Goal: Task Accomplishment & Management: Manage account settings

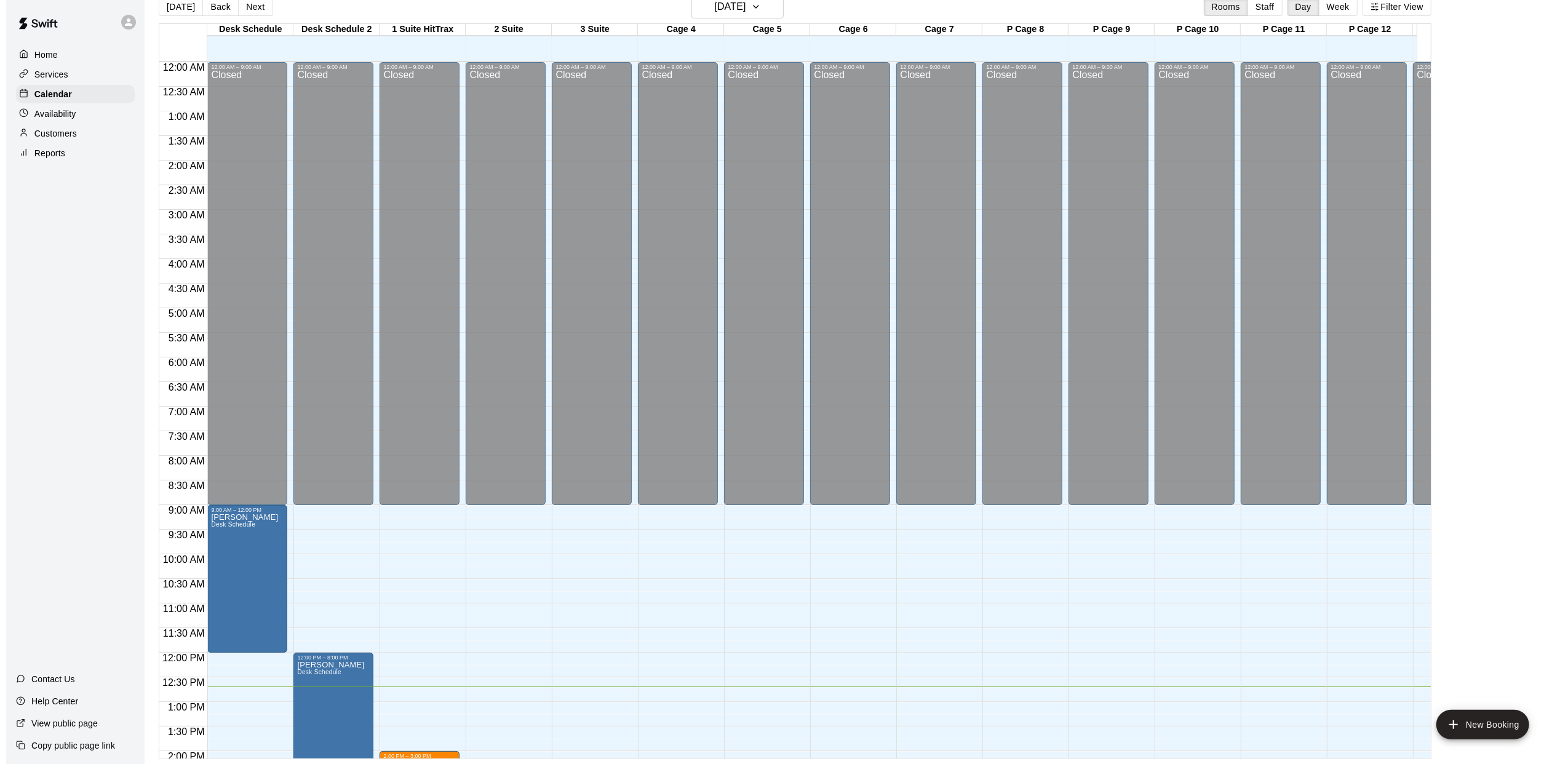
scroll to position [416, 172]
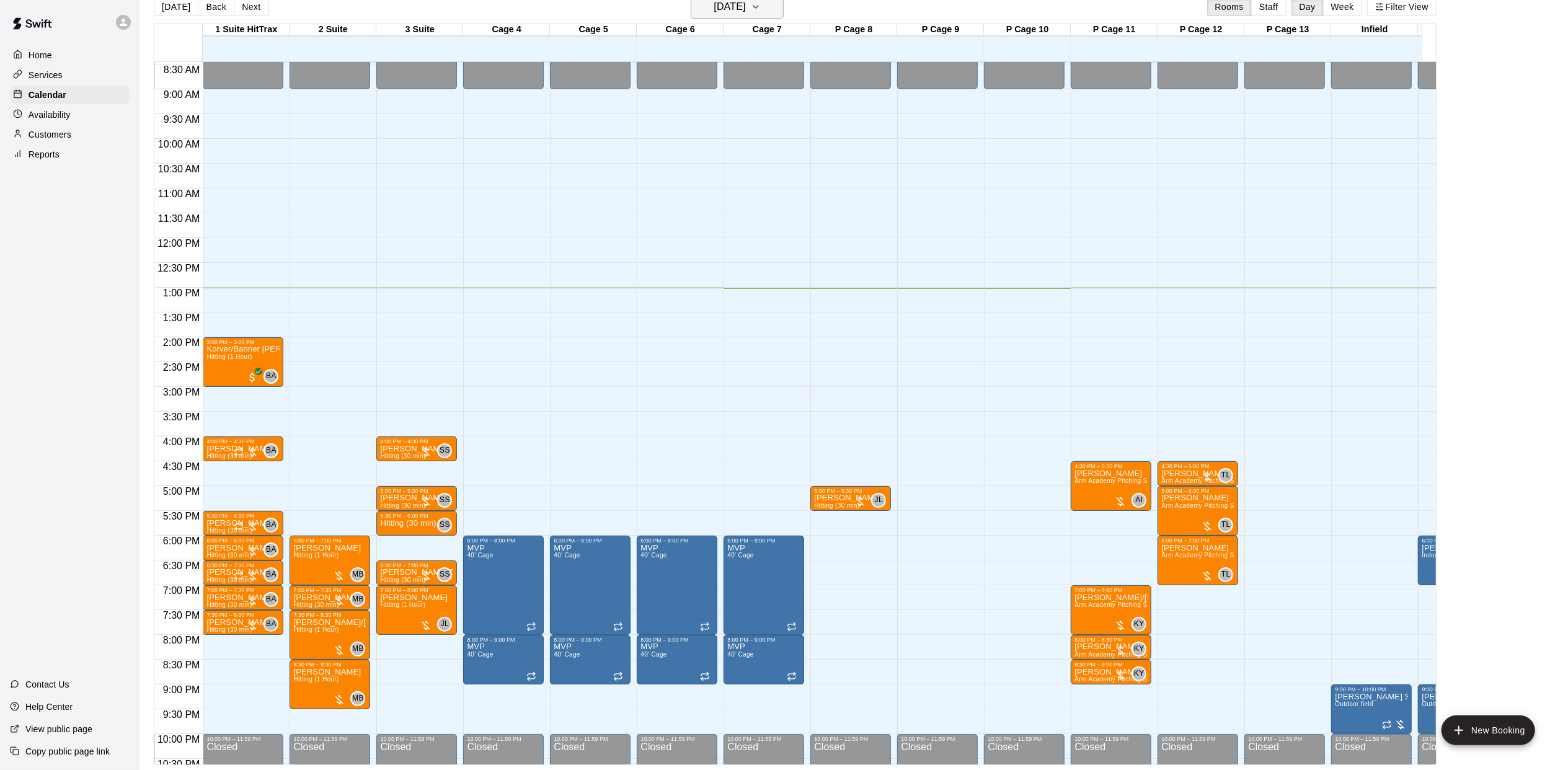
click at [745, 15] on h6 "[DATE]" at bounding box center [730, 7] width 32 height 17
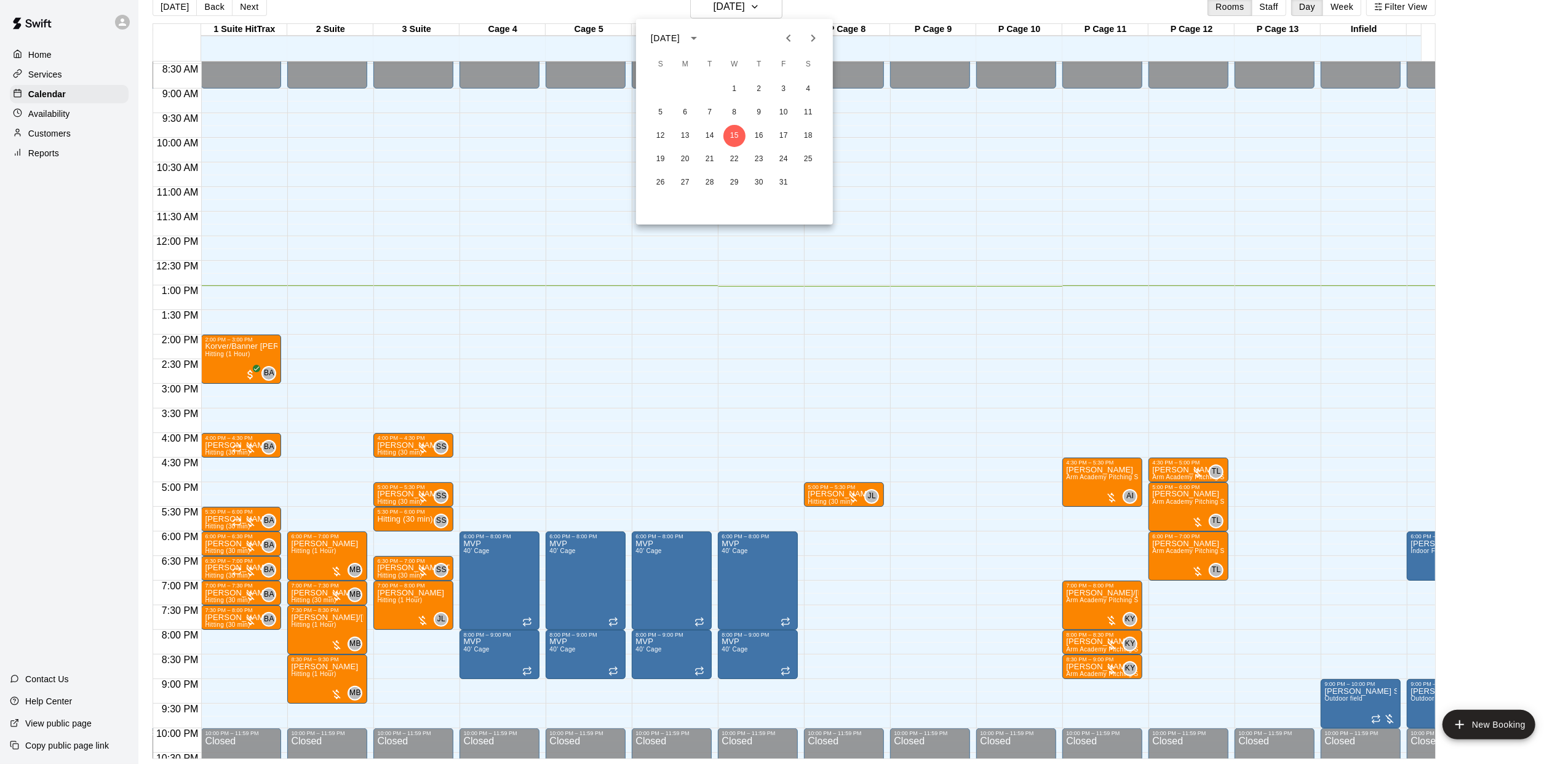
click at [812, 38] on icon "Next month" at bounding box center [813, 38] width 15 height 15
click at [791, 38] on icon "Previous month" at bounding box center [789, 38] width 15 height 15
click at [802, 37] on button "Next month" at bounding box center [813, 38] width 24 height 24
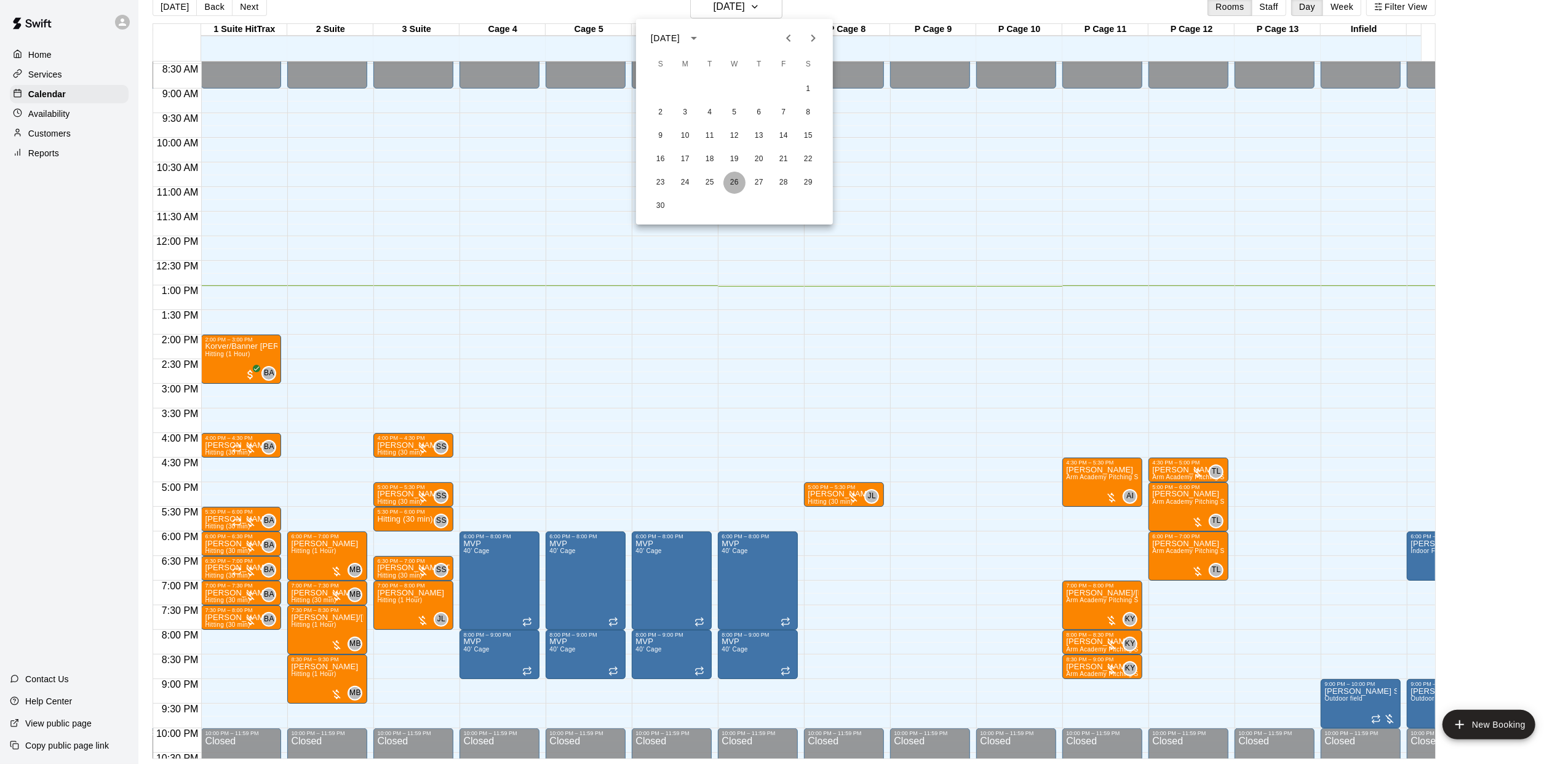
click at [732, 174] on button "26" at bounding box center [734, 182] width 22 height 22
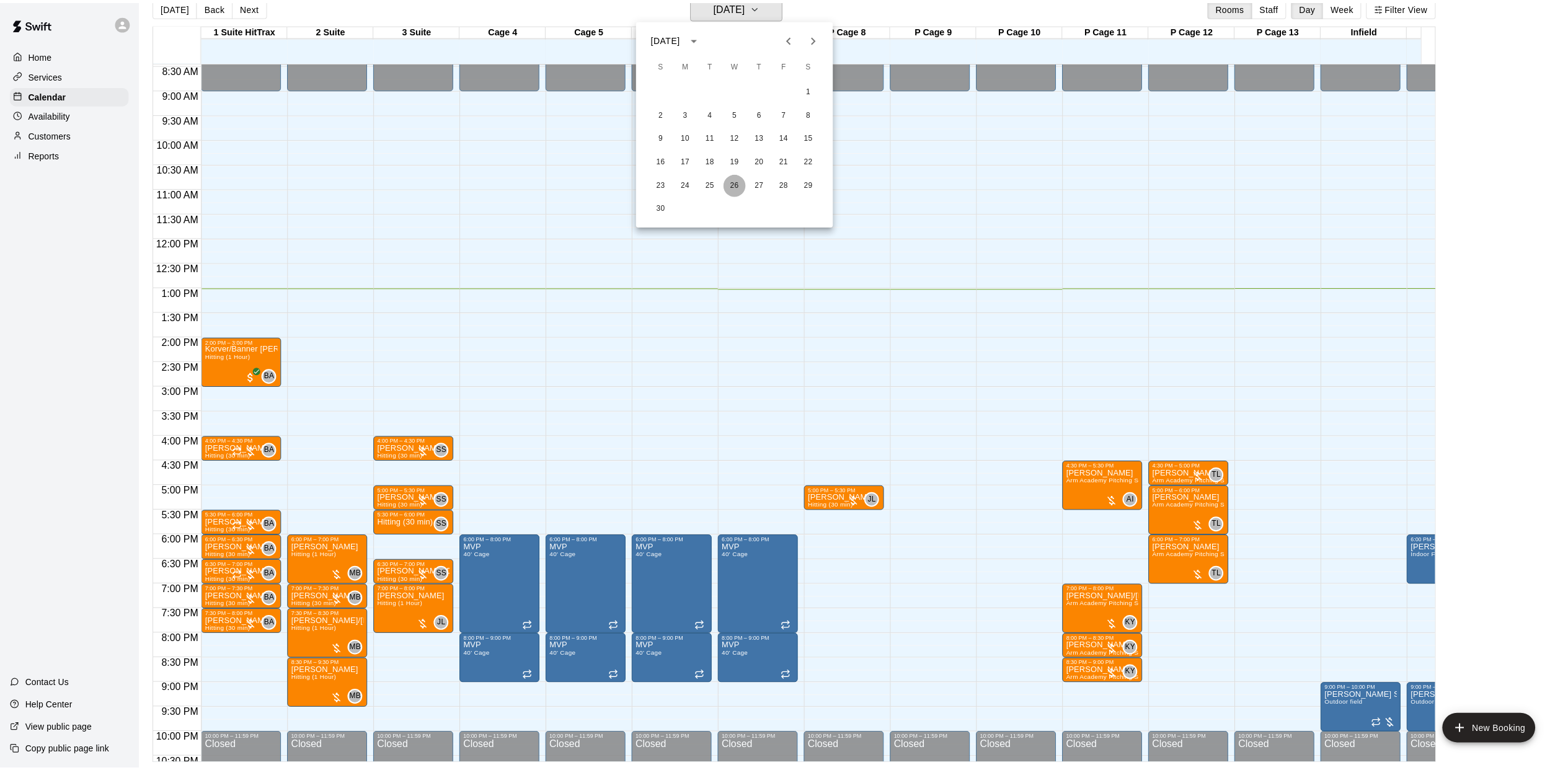
scroll to position [15, 0]
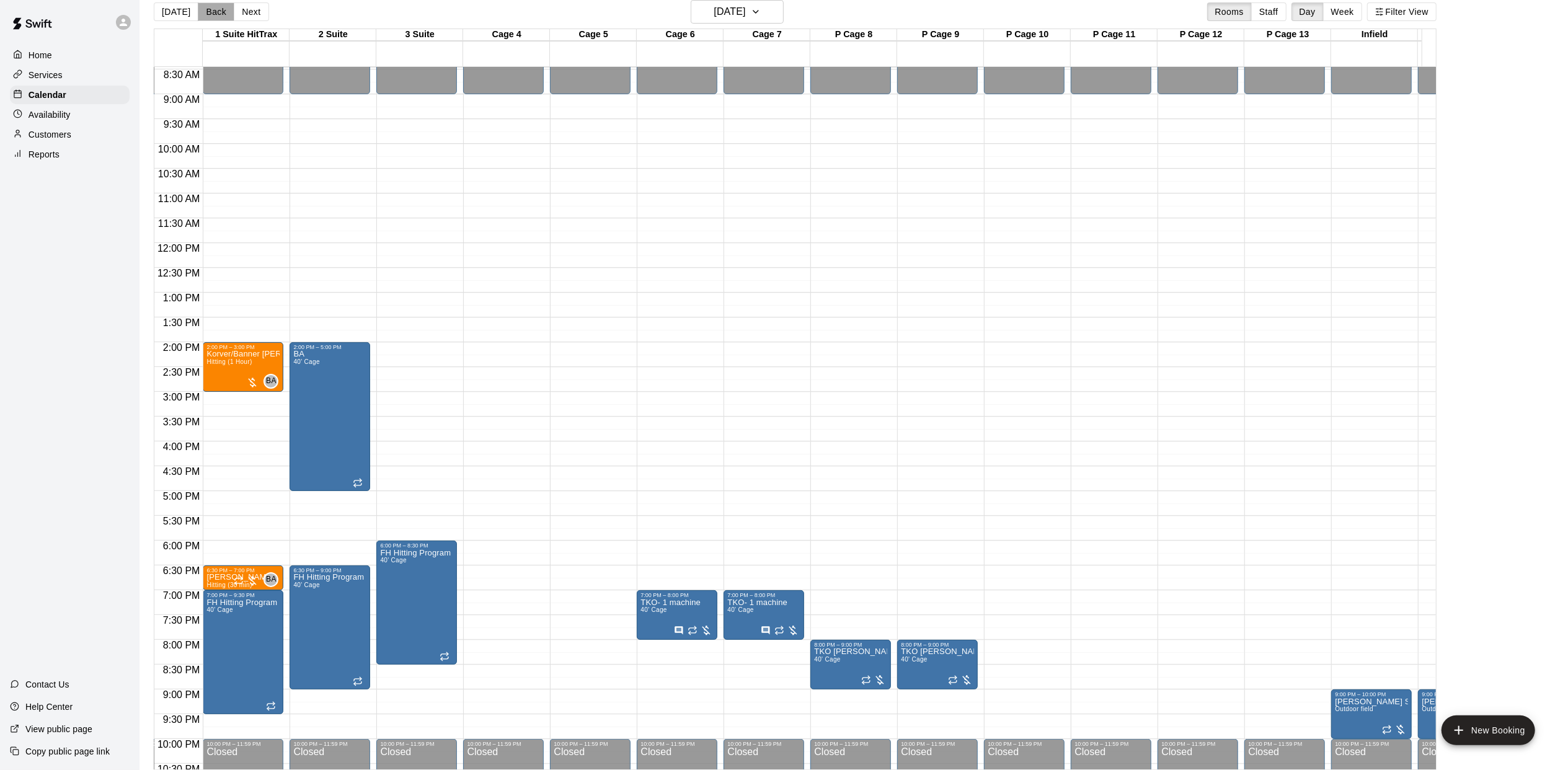
click at [214, 16] on button "Back" at bounding box center [216, 12] width 37 height 19
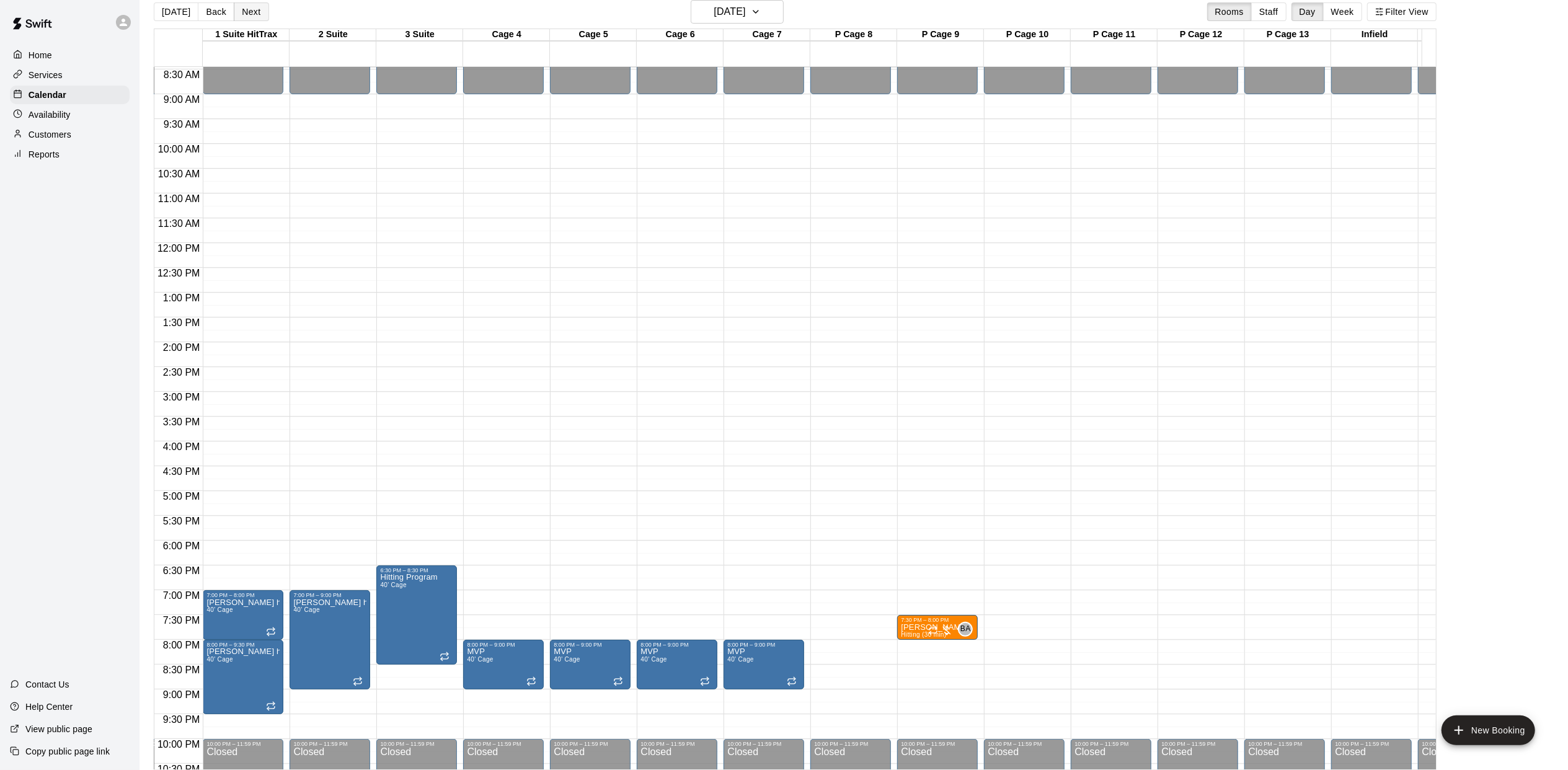
click at [247, 10] on button "Next" at bounding box center [251, 12] width 35 height 19
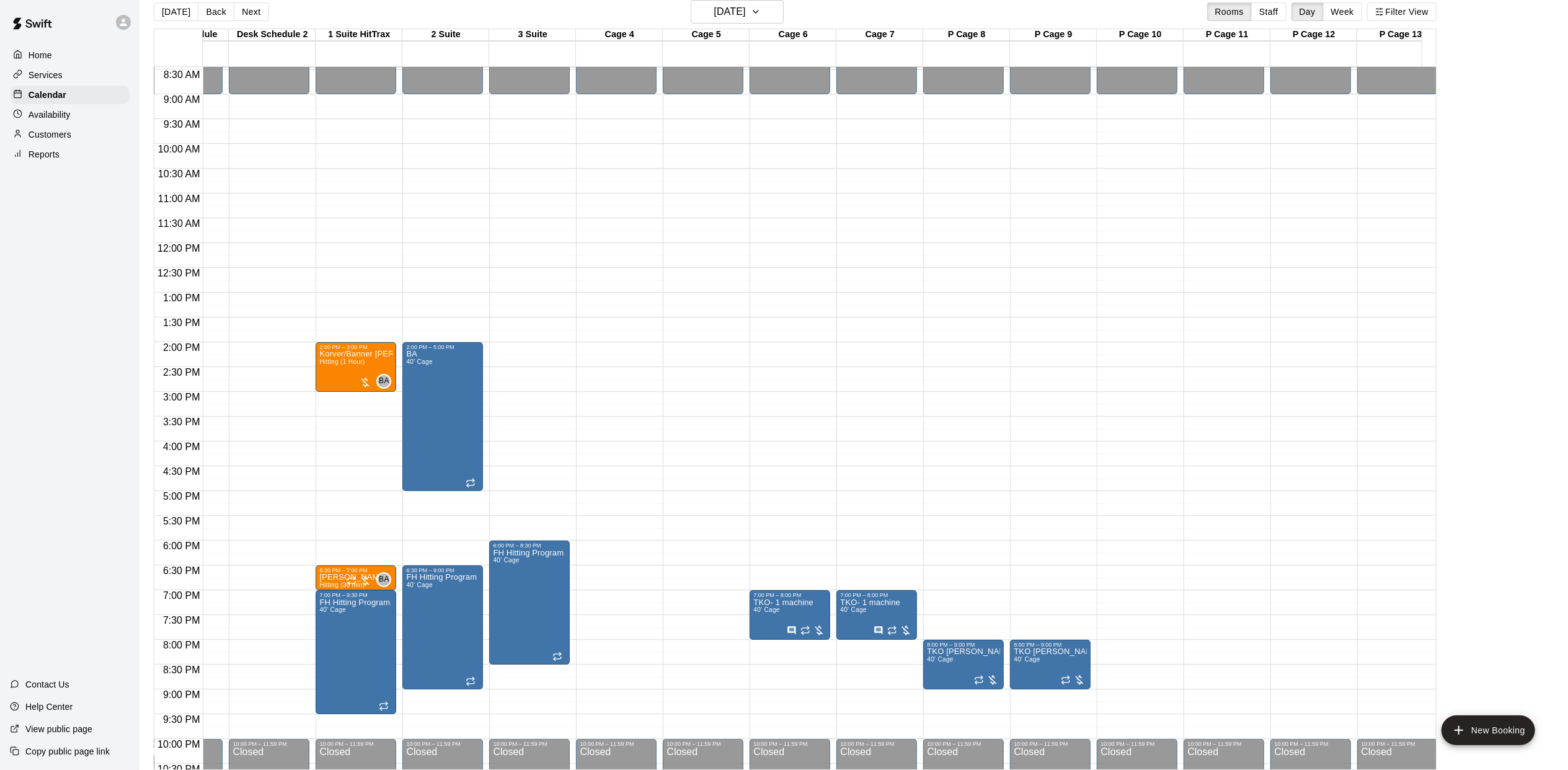
scroll to position [0, 0]
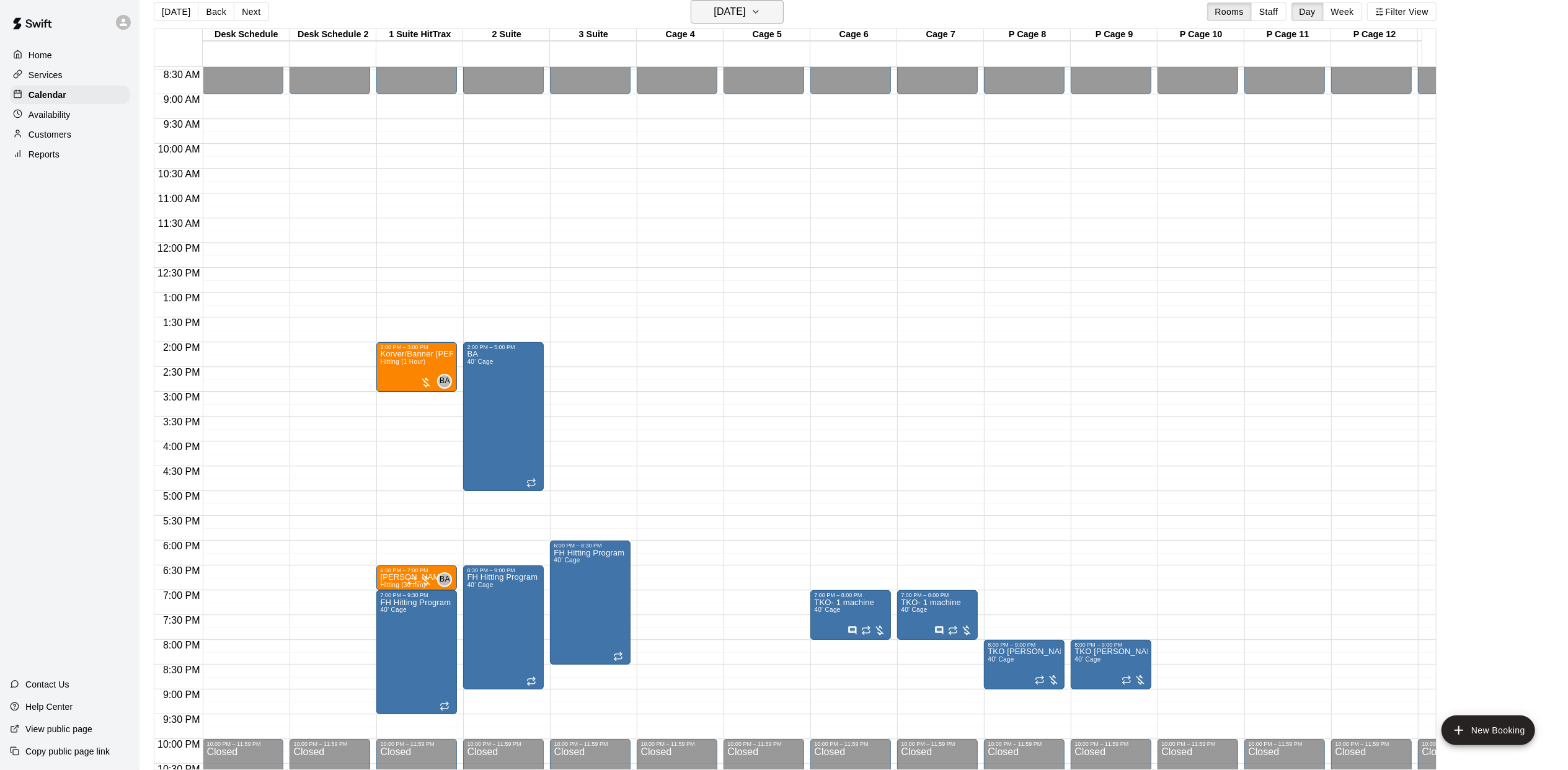
click at [761, 7] on icon "button" at bounding box center [756, 12] width 10 height 15
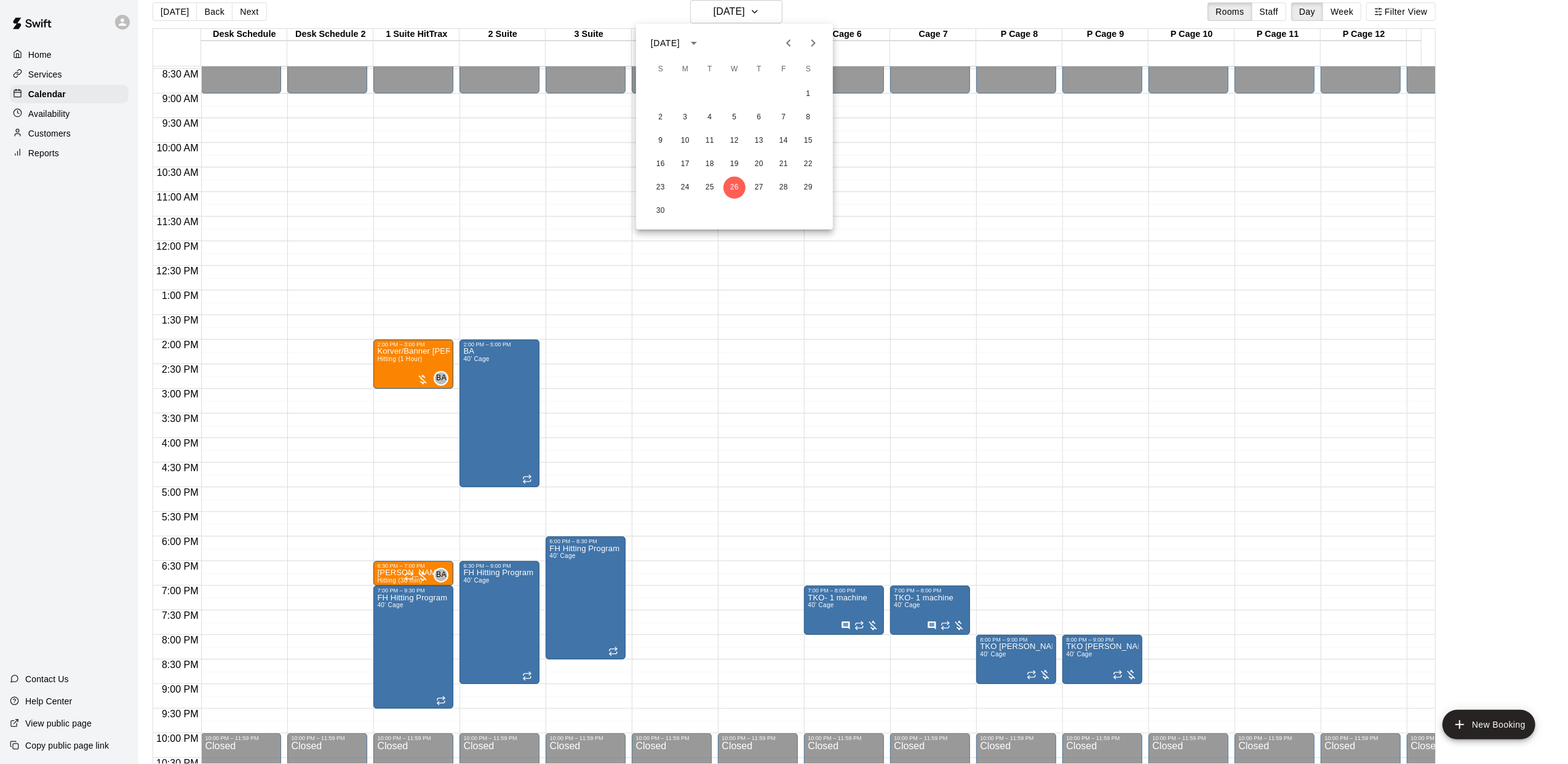
click at [784, 45] on icon "Previous month" at bounding box center [789, 43] width 15 height 15
click at [734, 143] on button "15" at bounding box center [734, 141] width 22 height 22
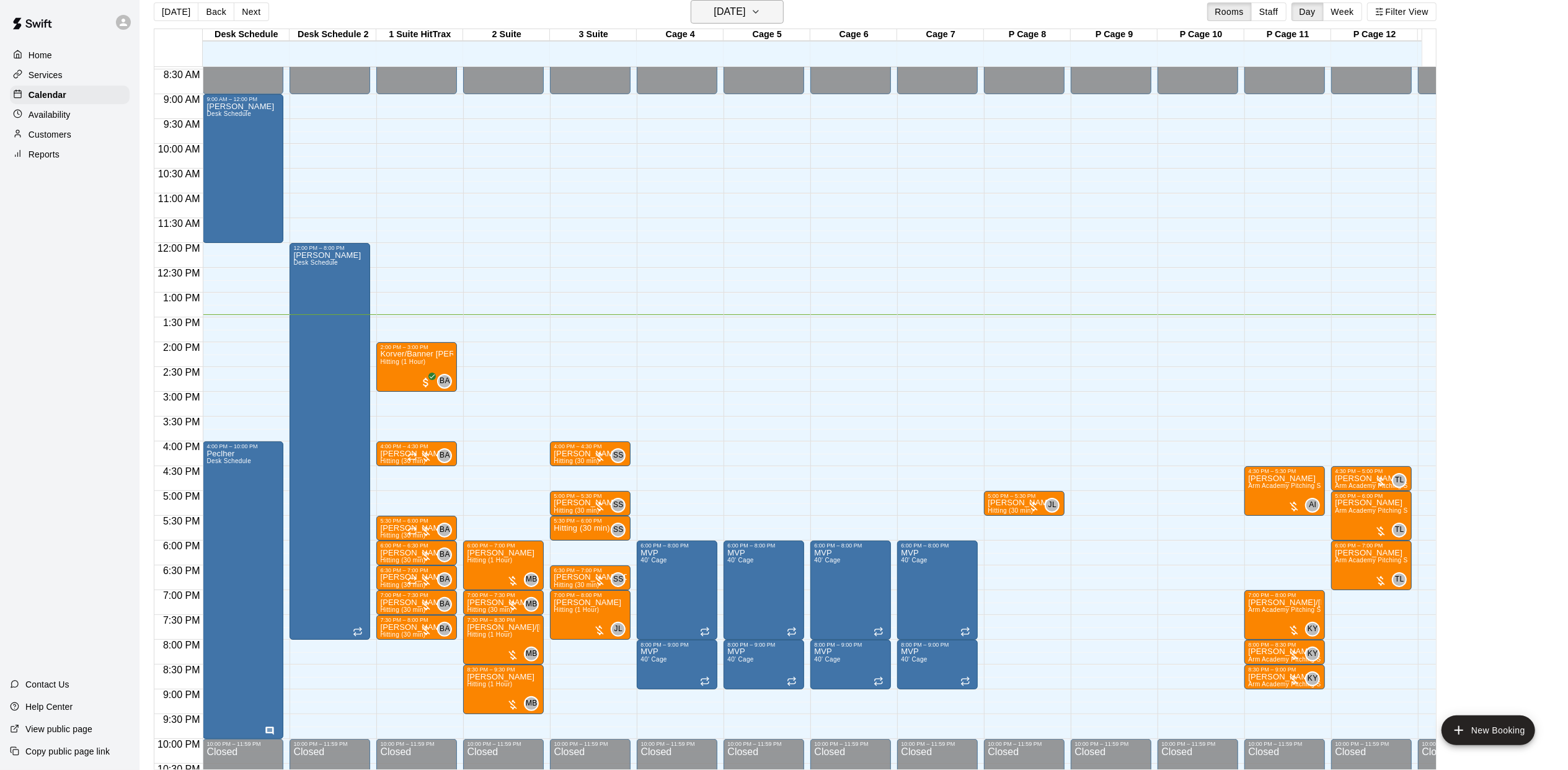
click at [784, 15] on button "[DATE]" at bounding box center [737, 12] width 93 height 24
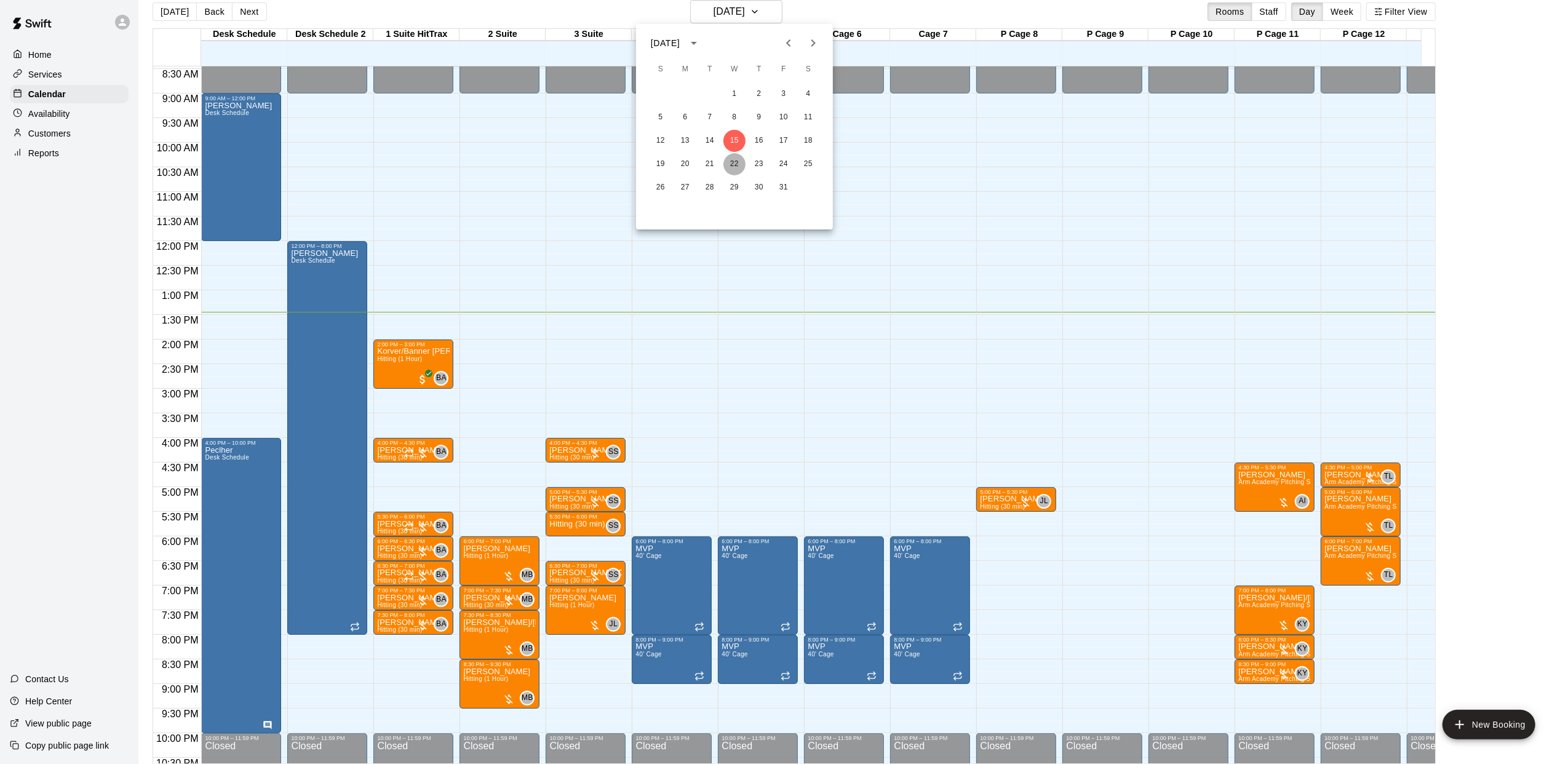
click at [728, 157] on button "22" at bounding box center [734, 164] width 22 height 22
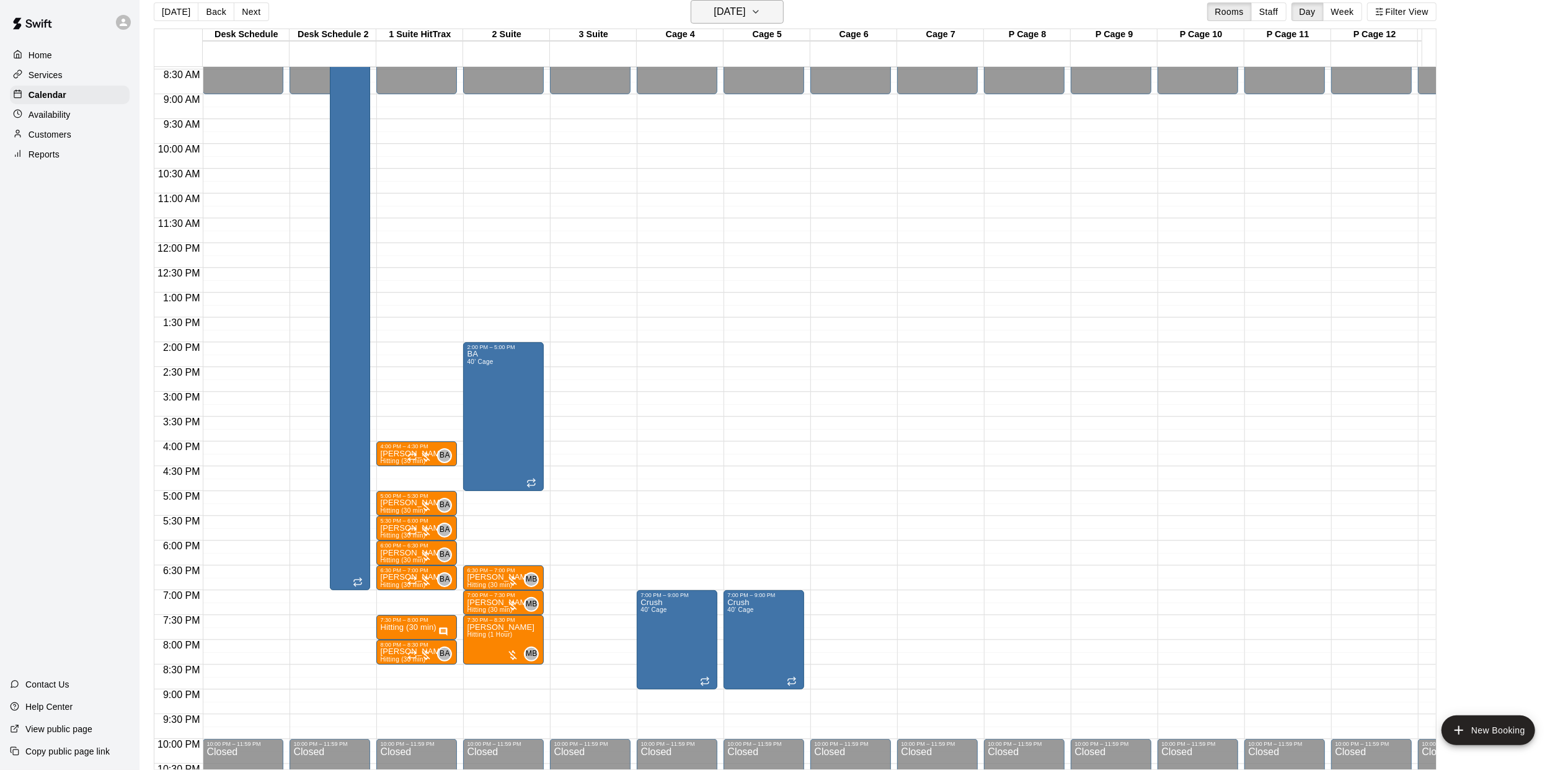
click at [777, 4] on button "[DATE]" at bounding box center [737, 12] width 93 height 24
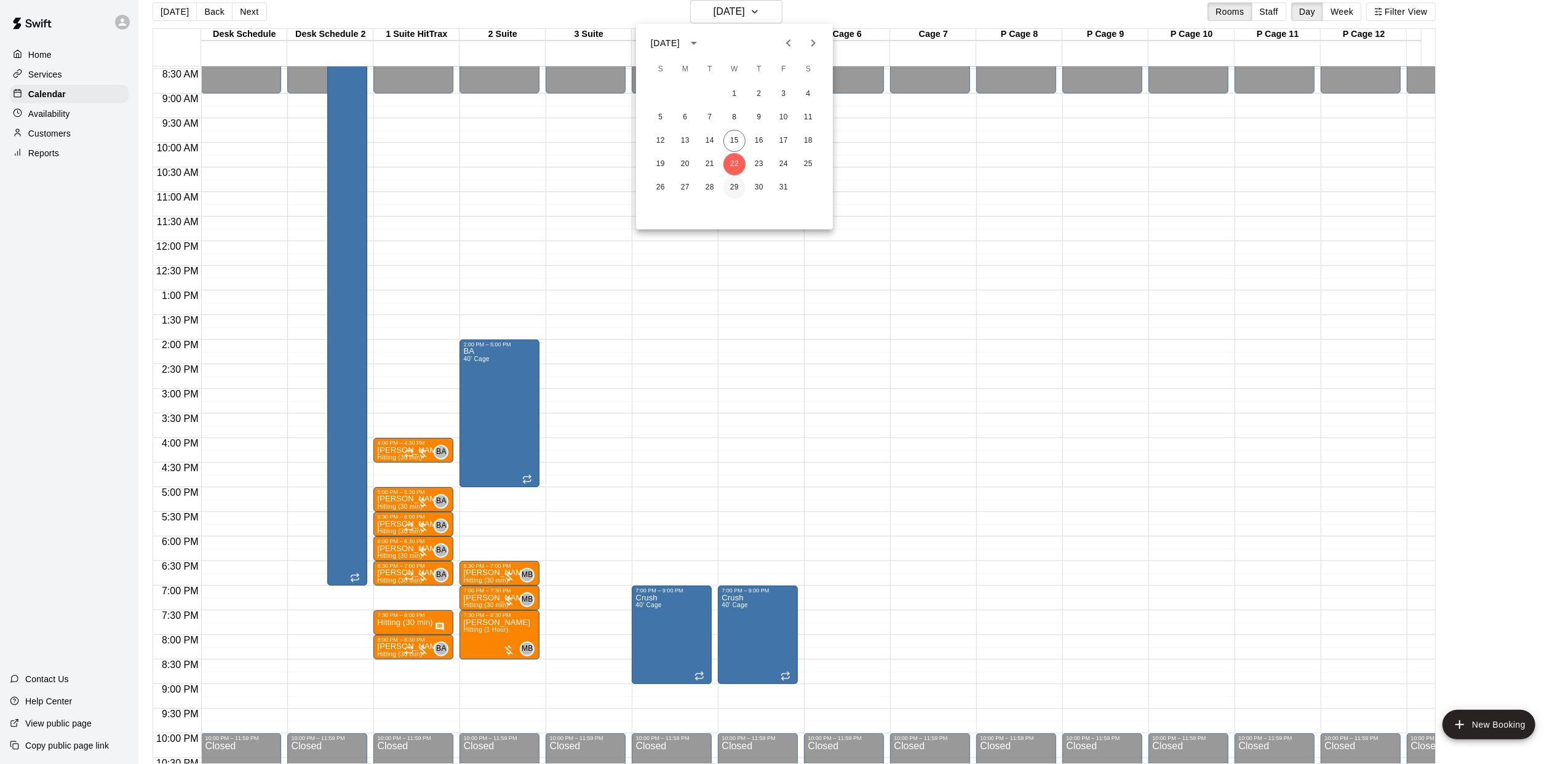
click at [738, 188] on button "29" at bounding box center [734, 187] width 22 height 22
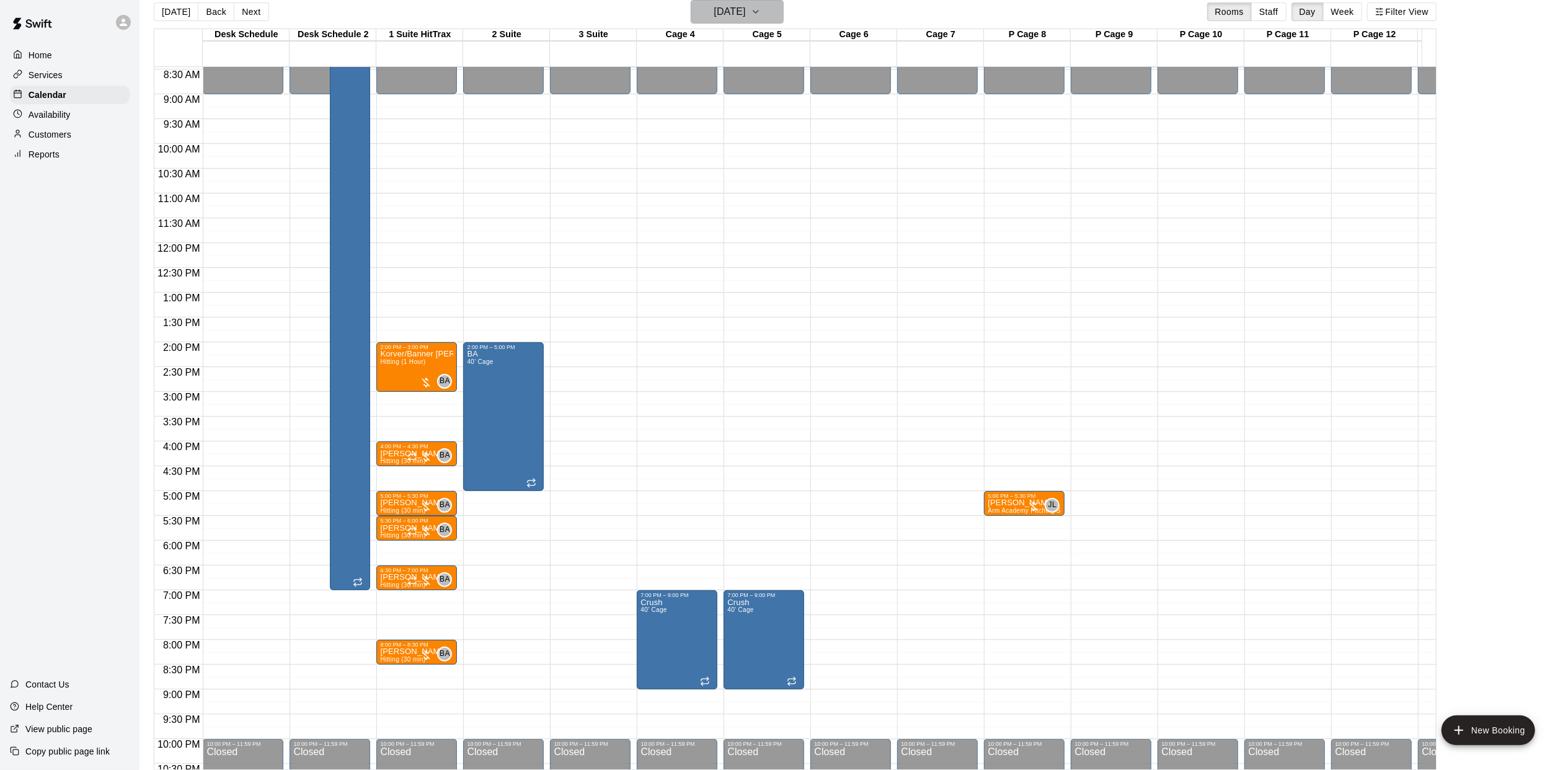
click at [761, 12] on icon "button" at bounding box center [756, 12] width 10 height 15
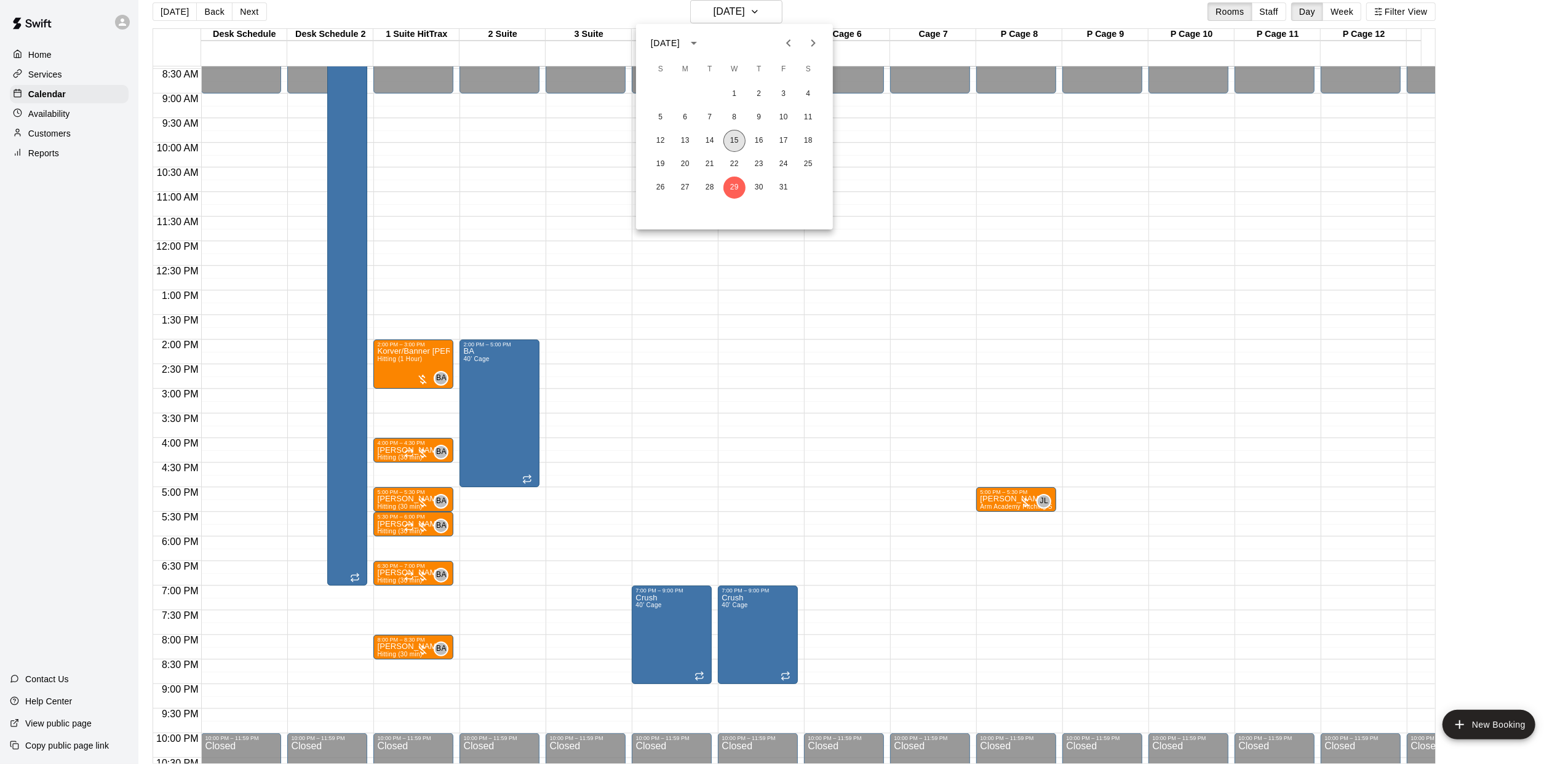
drag, startPoint x: 736, startPoint y: 139, endPoint x: 730, endPoint y: 368, distance: 229.1
click at [736, 140] on button "15" at bounding box center [734, 141] width 22 height 22
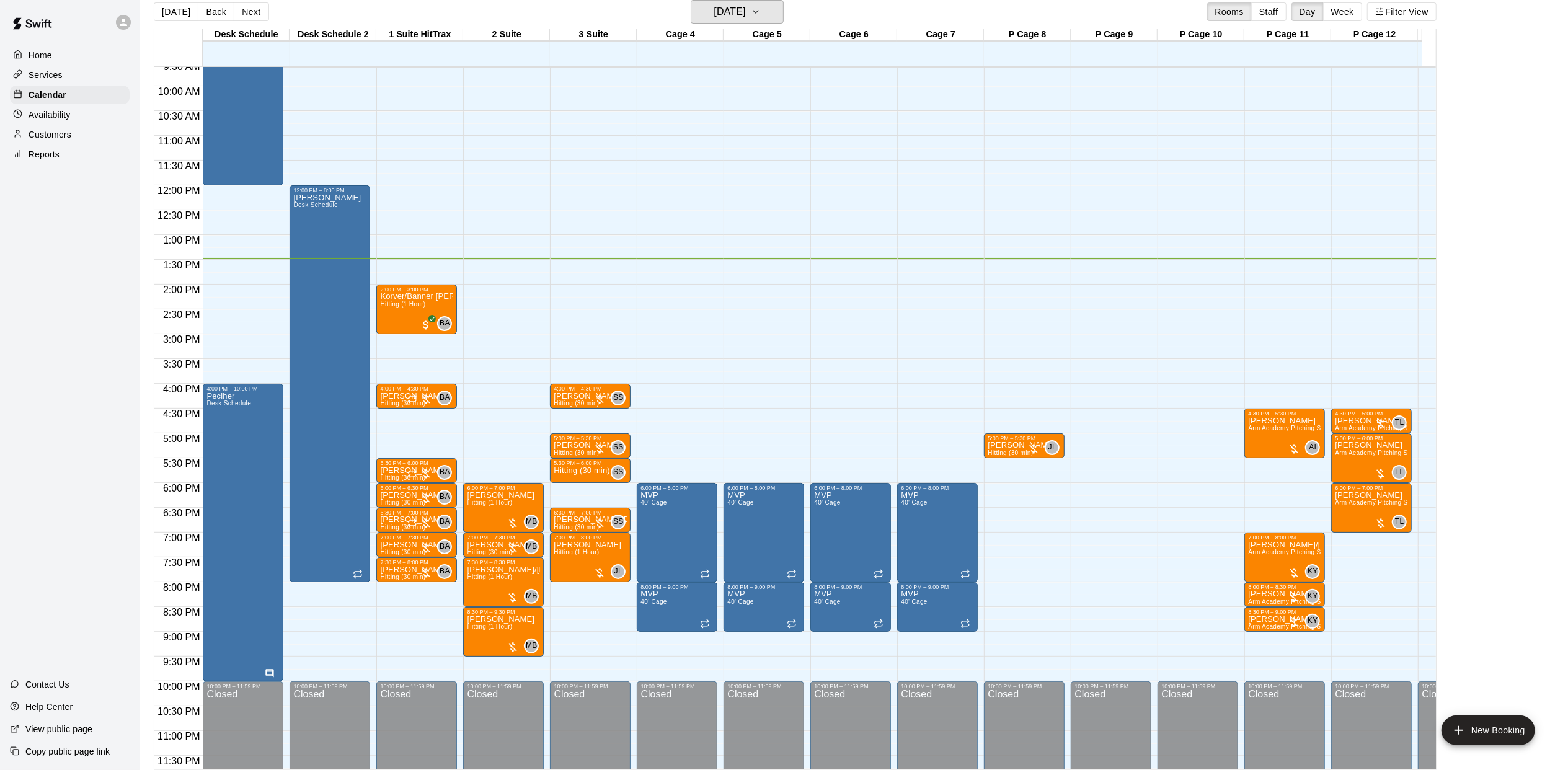
scroll to position [502, 0]
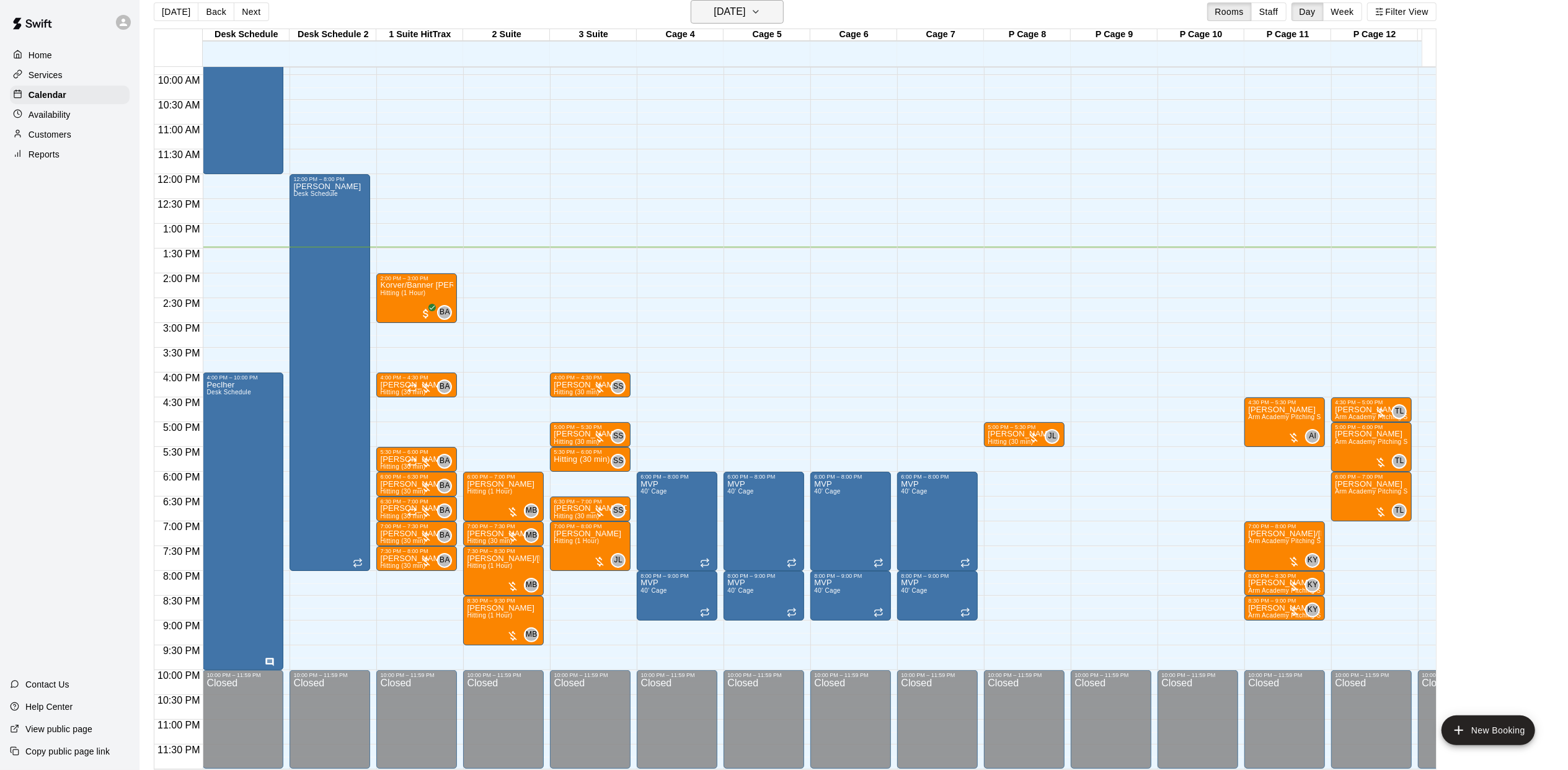
click at [761, 7] on icon "button" at bounding box center [756, 12] width 10 height 15
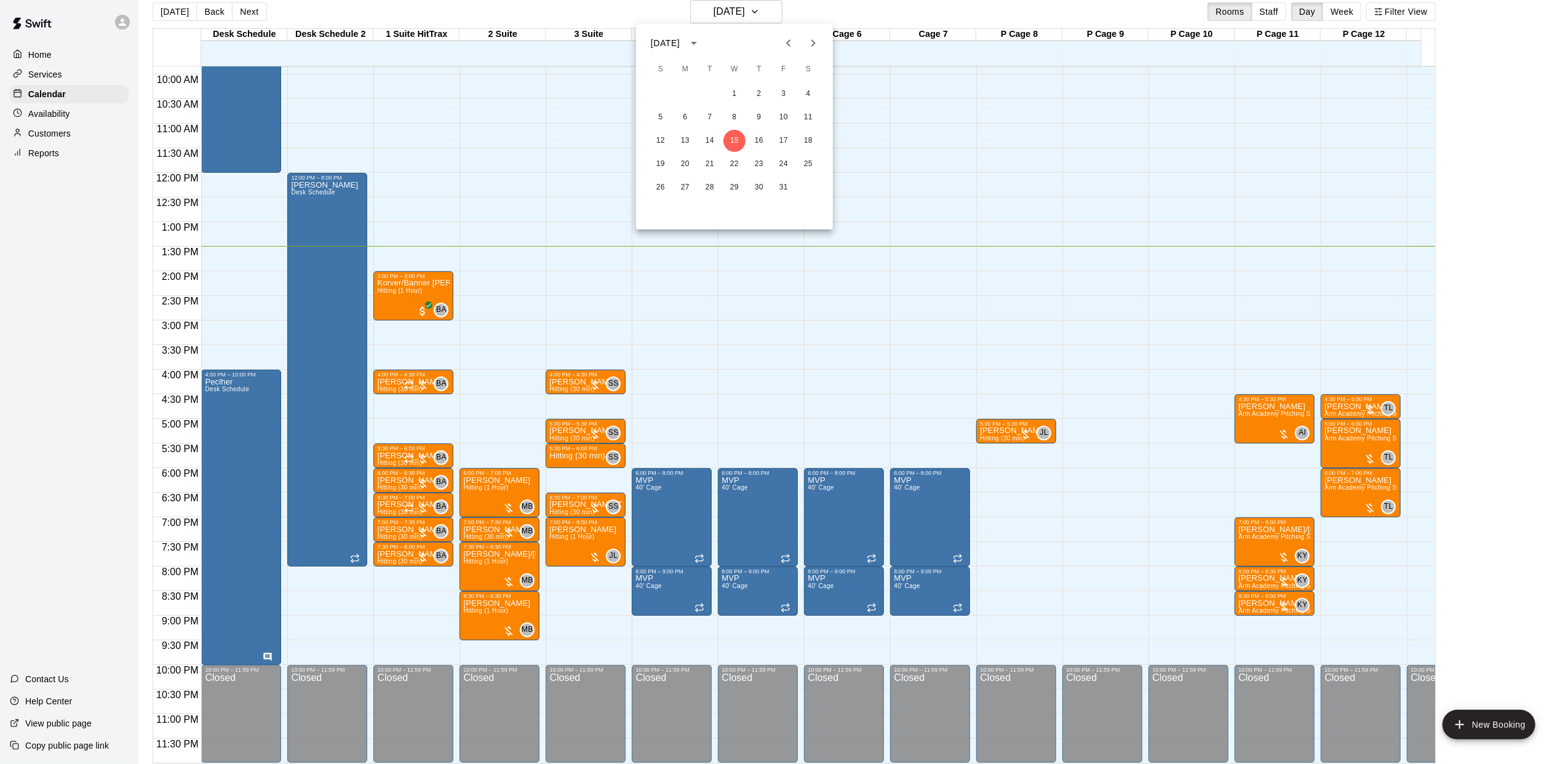
click at [809, 6] on div at bounding box center [784, 382] width 1568 height 764
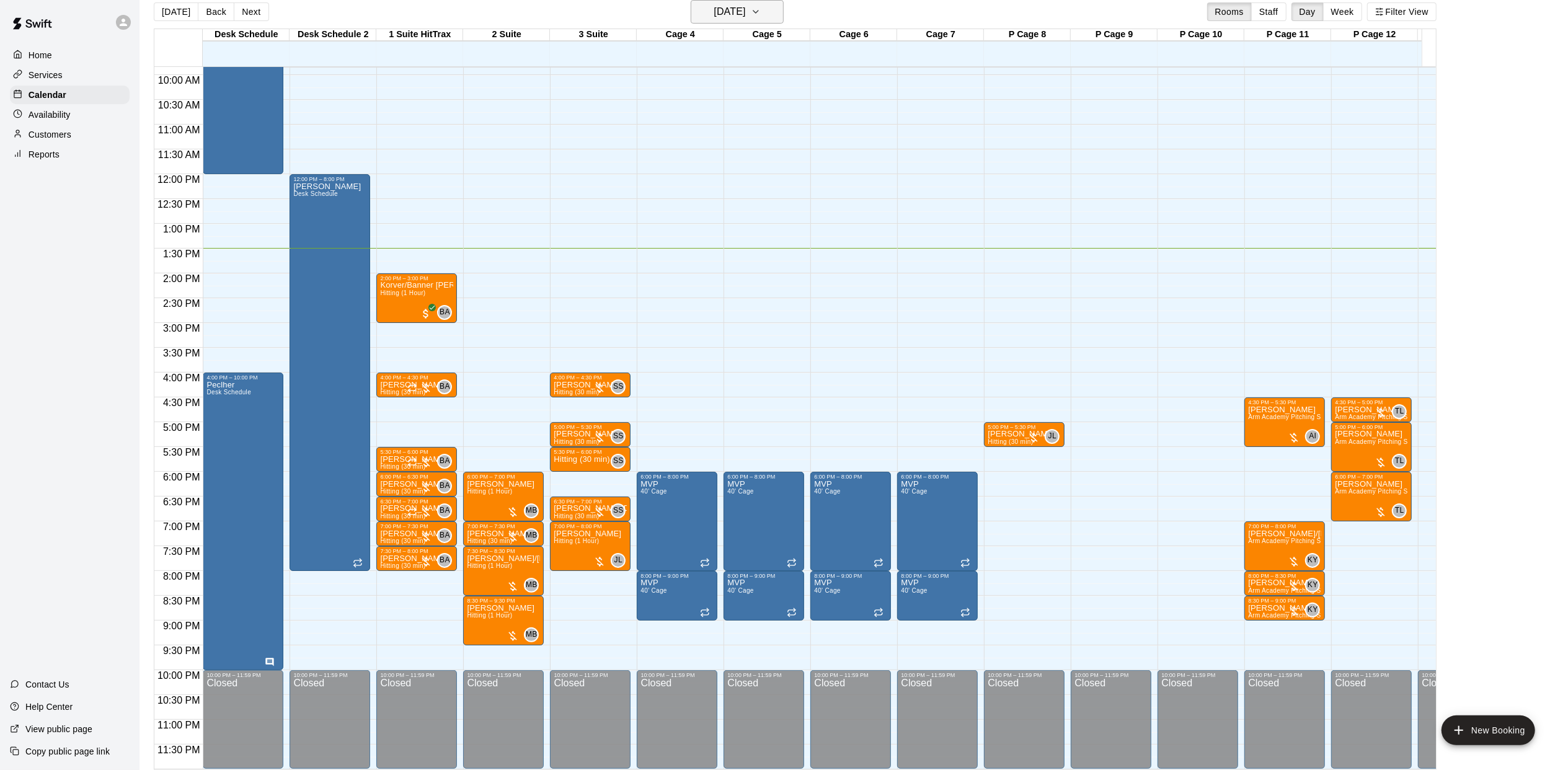
click at [784, 15] on button "[DATE]" at bounding box center [737, 12] width 93 height 24
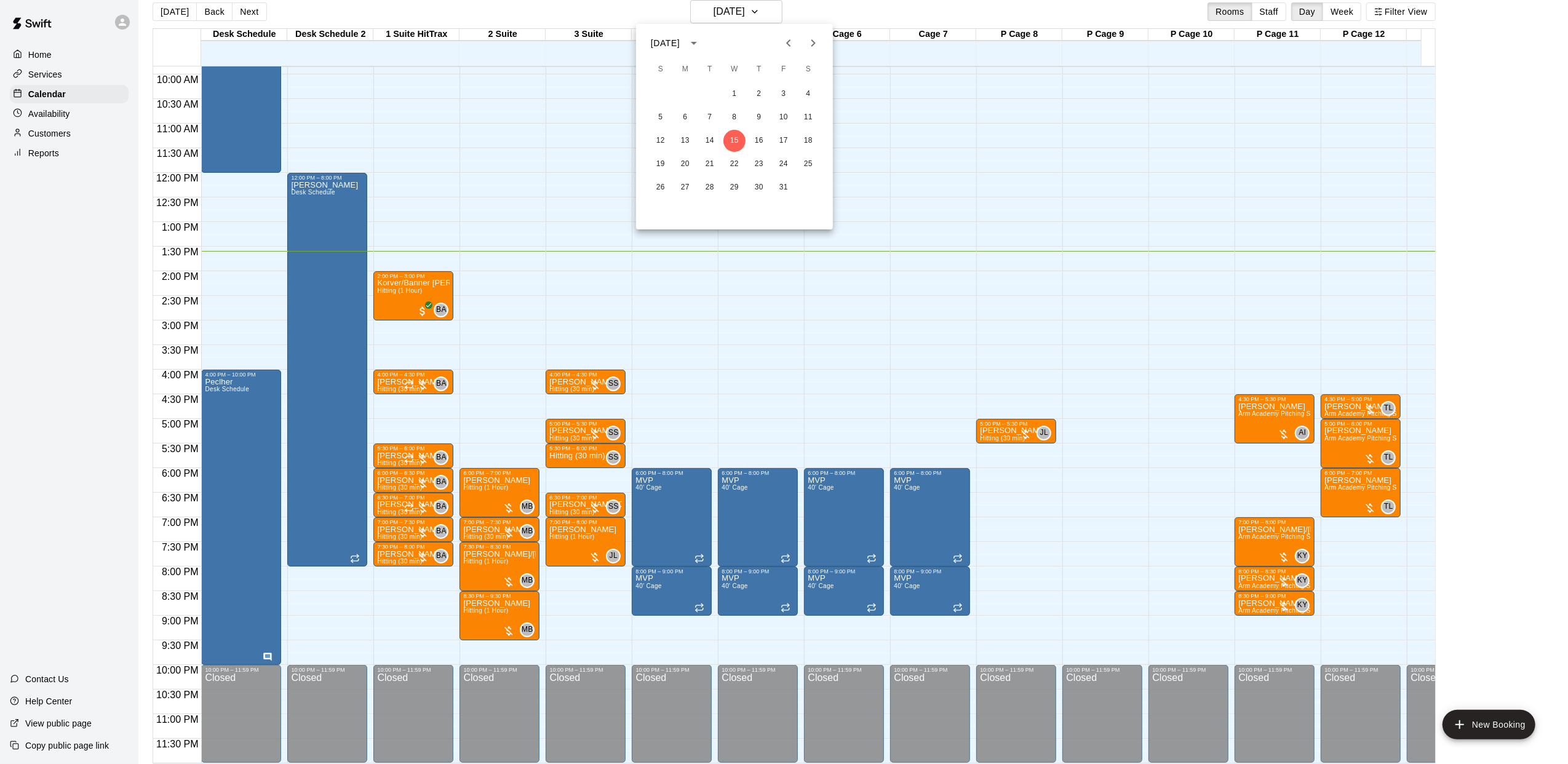
click at [776, 15] on div at bounding box center [784, 382] width 1568 height 764
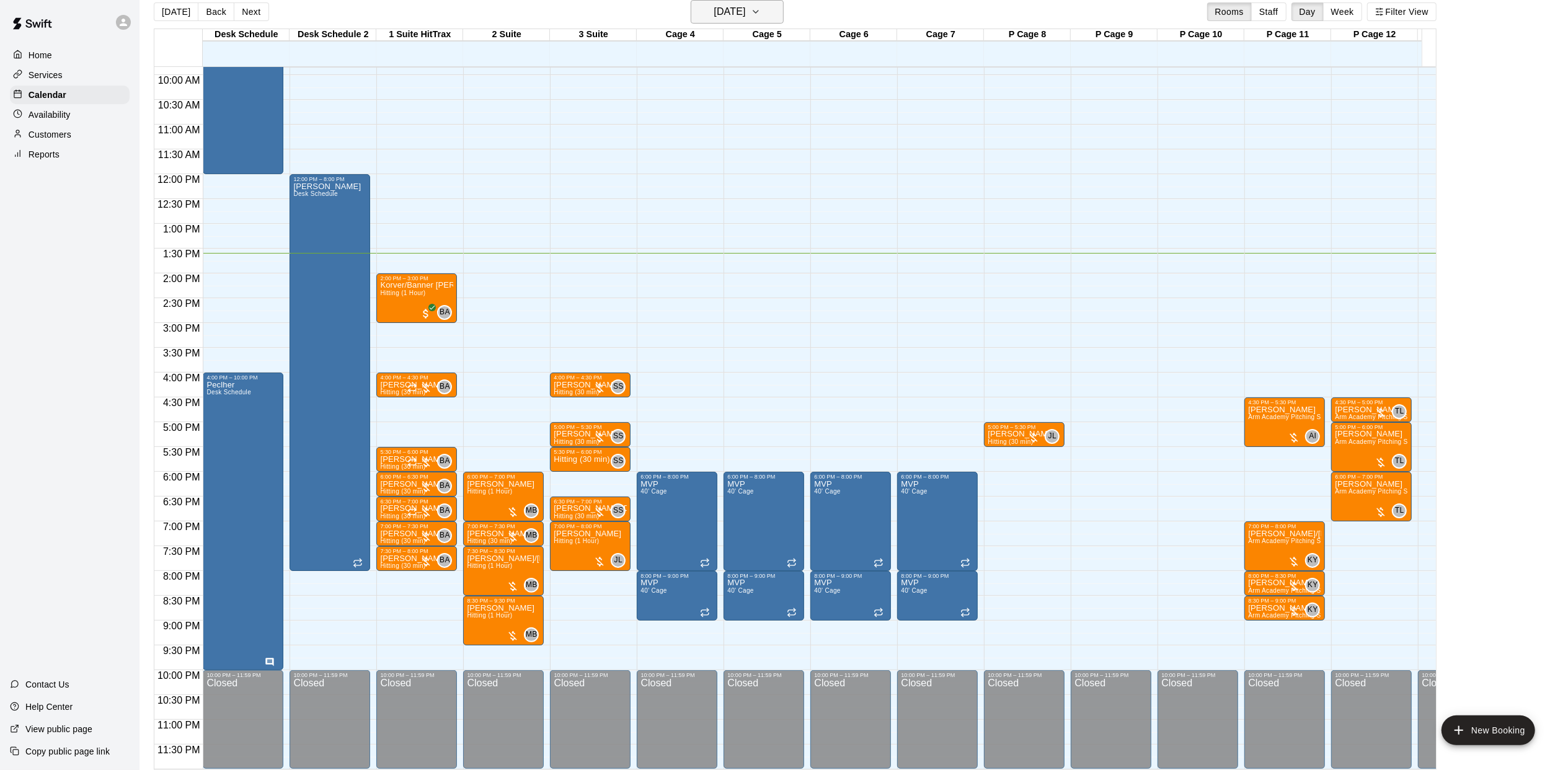
click at [776, 15] on button "[DATE]" at bounding box center [737, 12] width 93 height 24
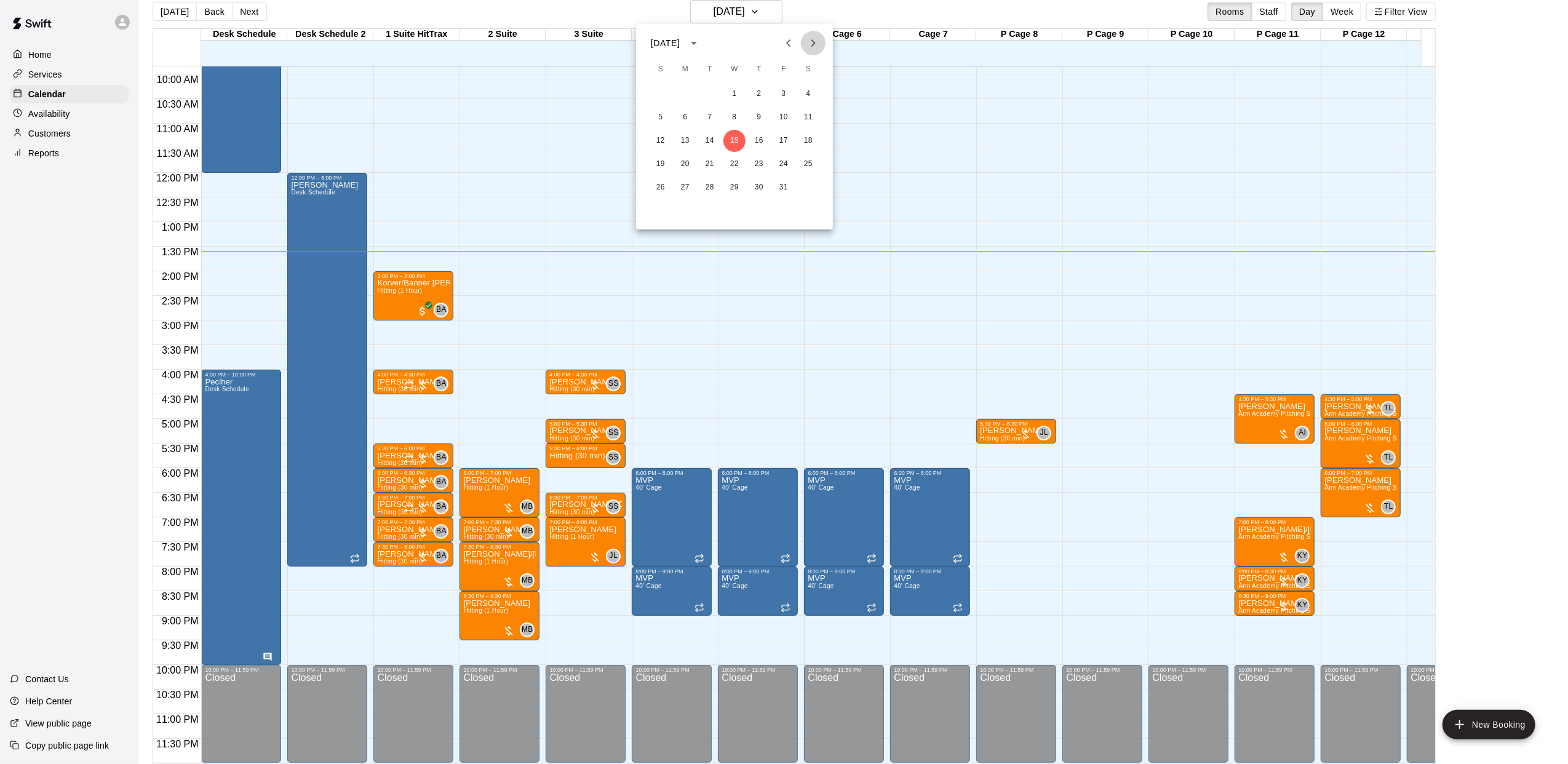
click at [804, 45] on button "Next month" at bounding box center [813, 43] width 24 height 24
click at [808, 93] on button "6" at bounding box center [808, 94] width 22 height 22
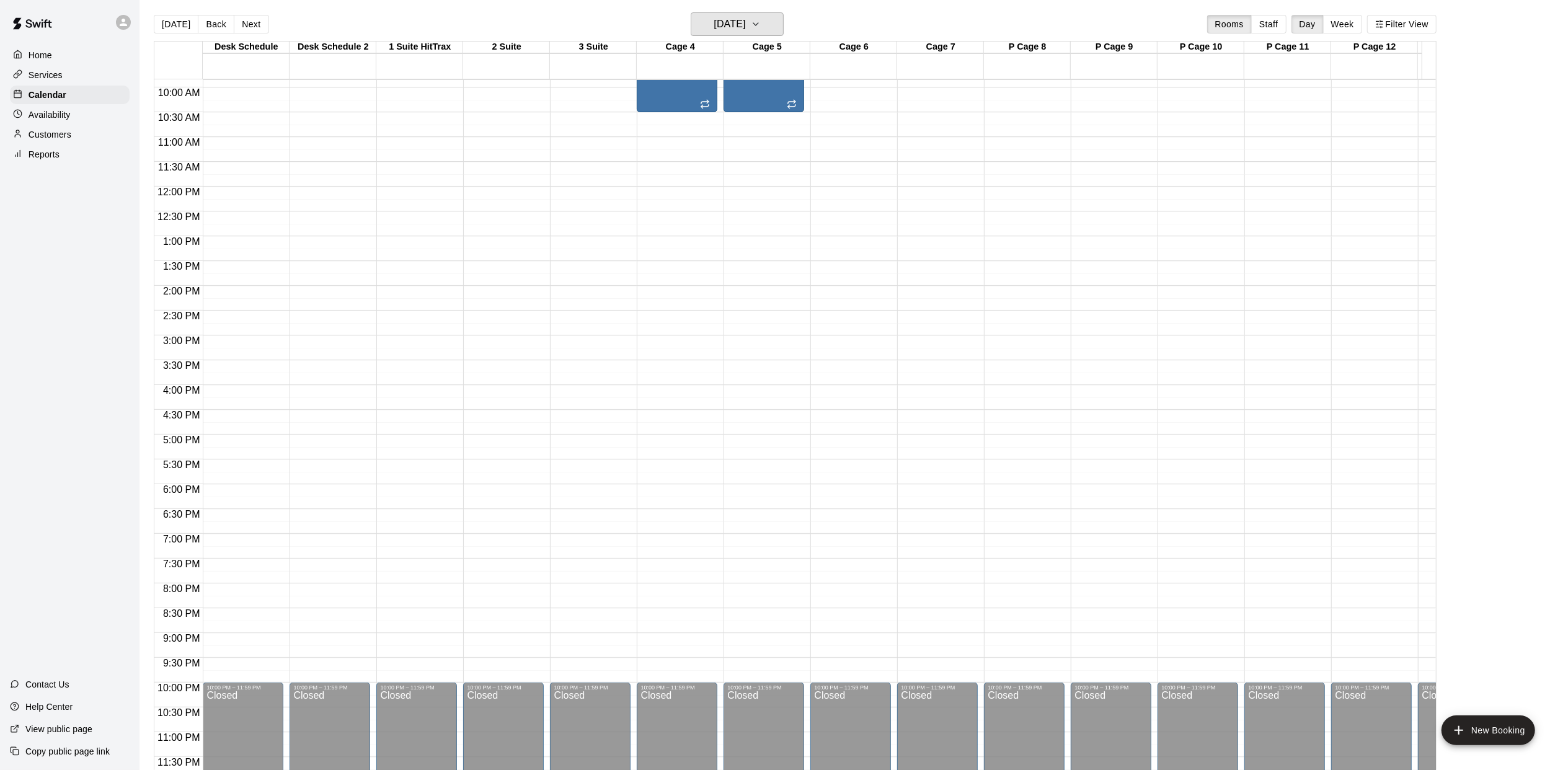
scroll to position [0, 0]
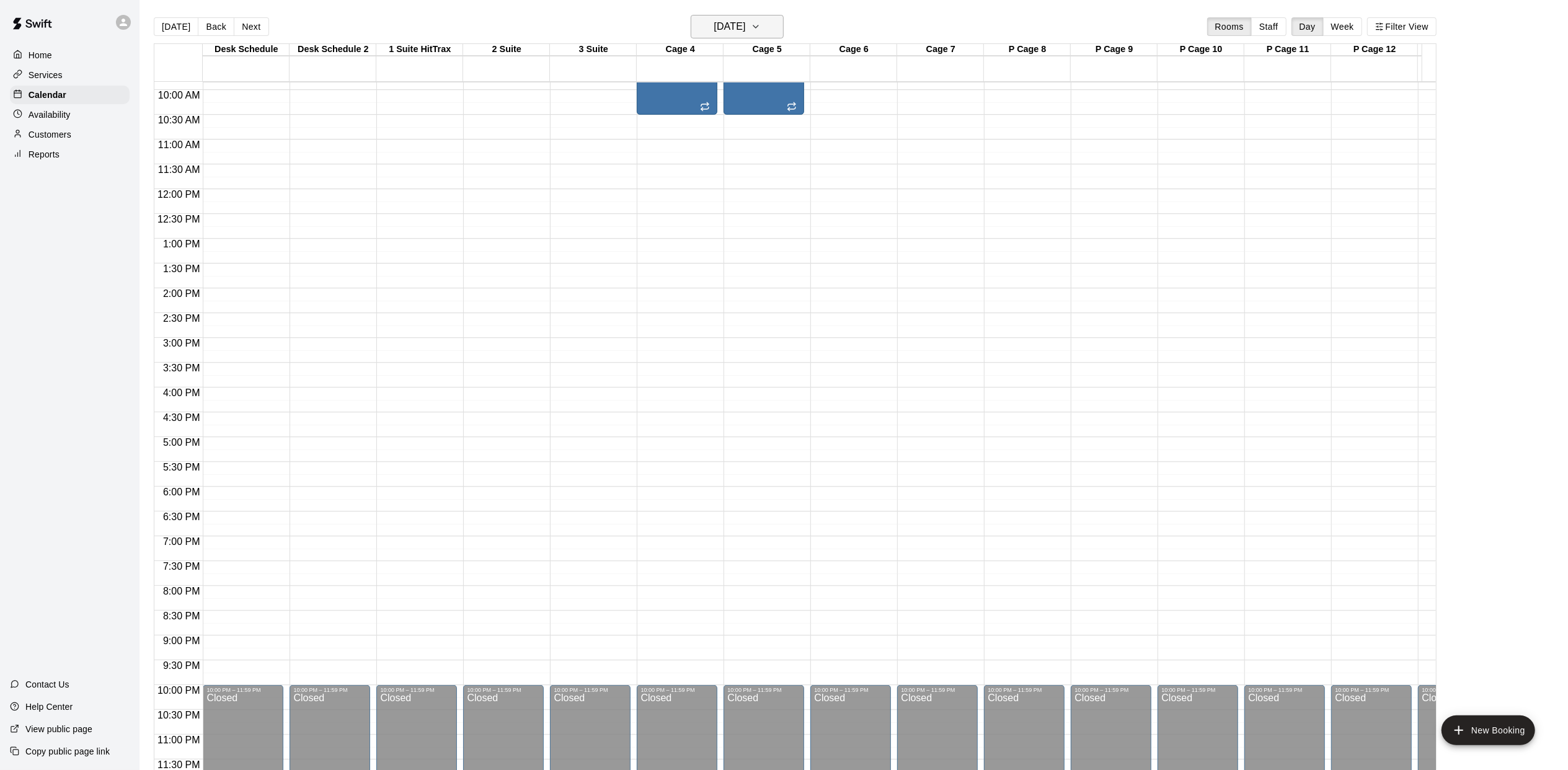
click at [784, 28] on button "[DATE]" at bounding box center [737, 27] width 93 height 24
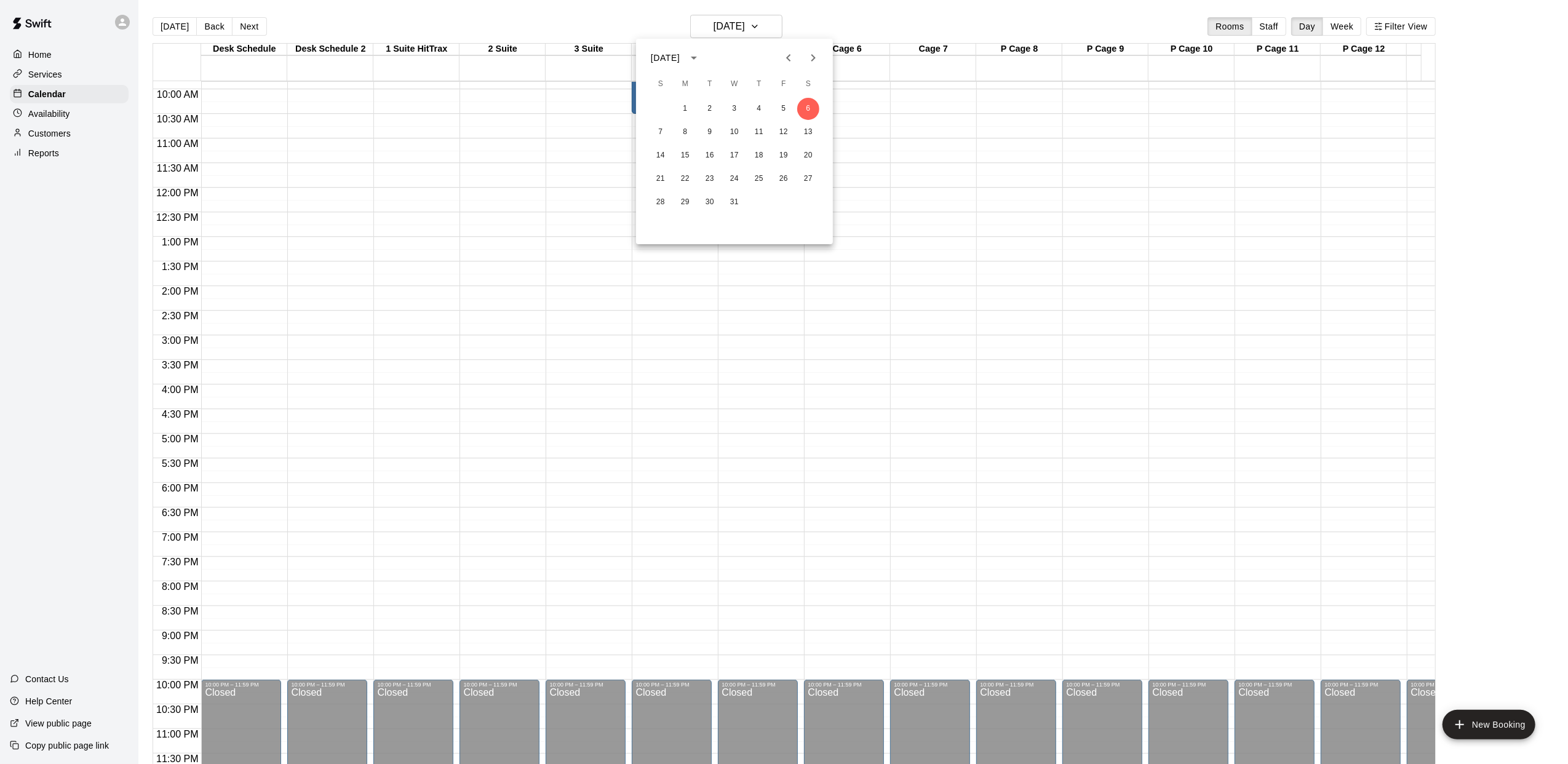
click at [814, 60] on icon "Next month" at bounding box center [813, 57] width 15 height 15
click at [804, 110] on button "3" at bounding box center [808, 108] width 22 height 22
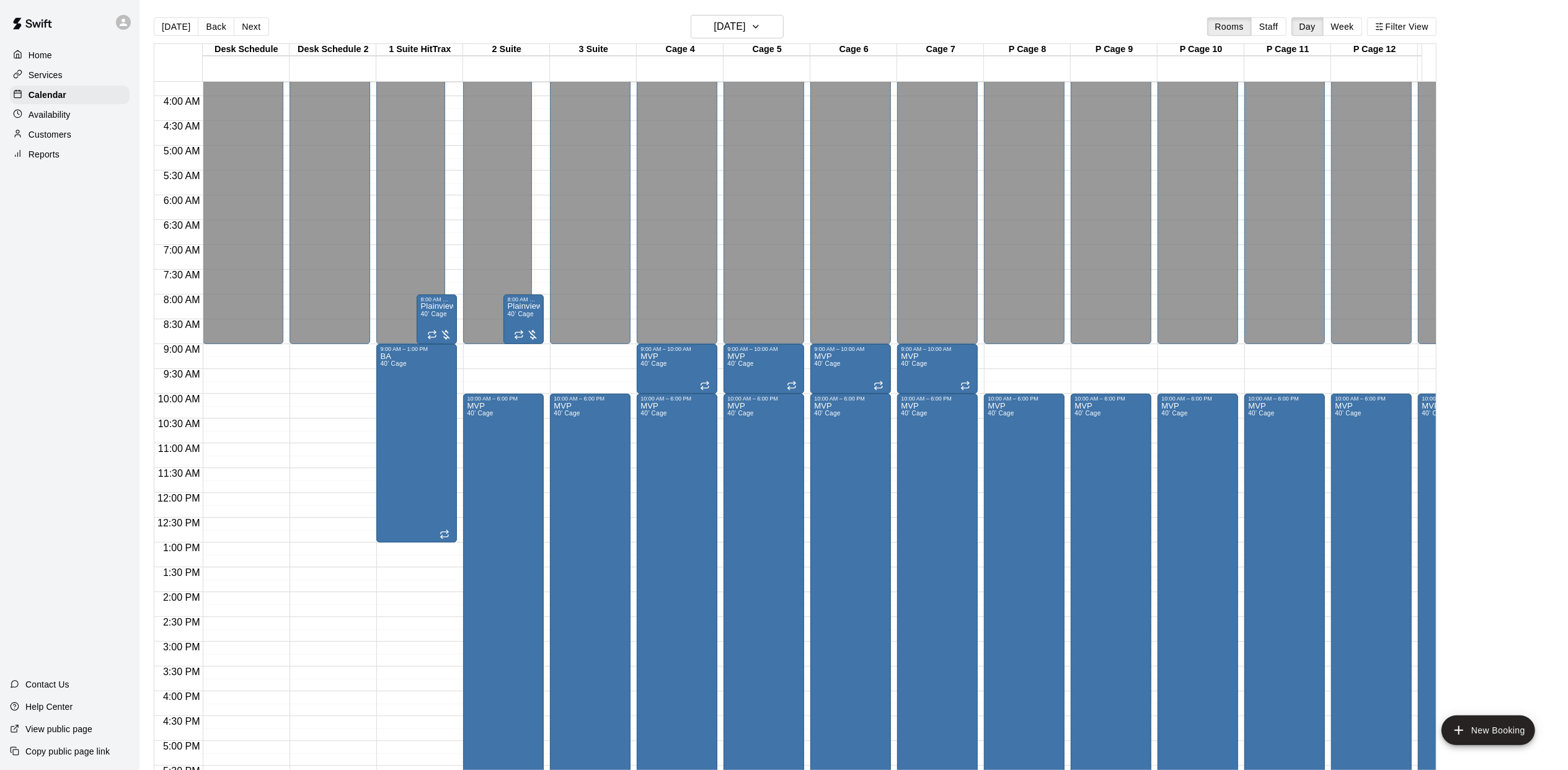
scroll to position [159, 0]
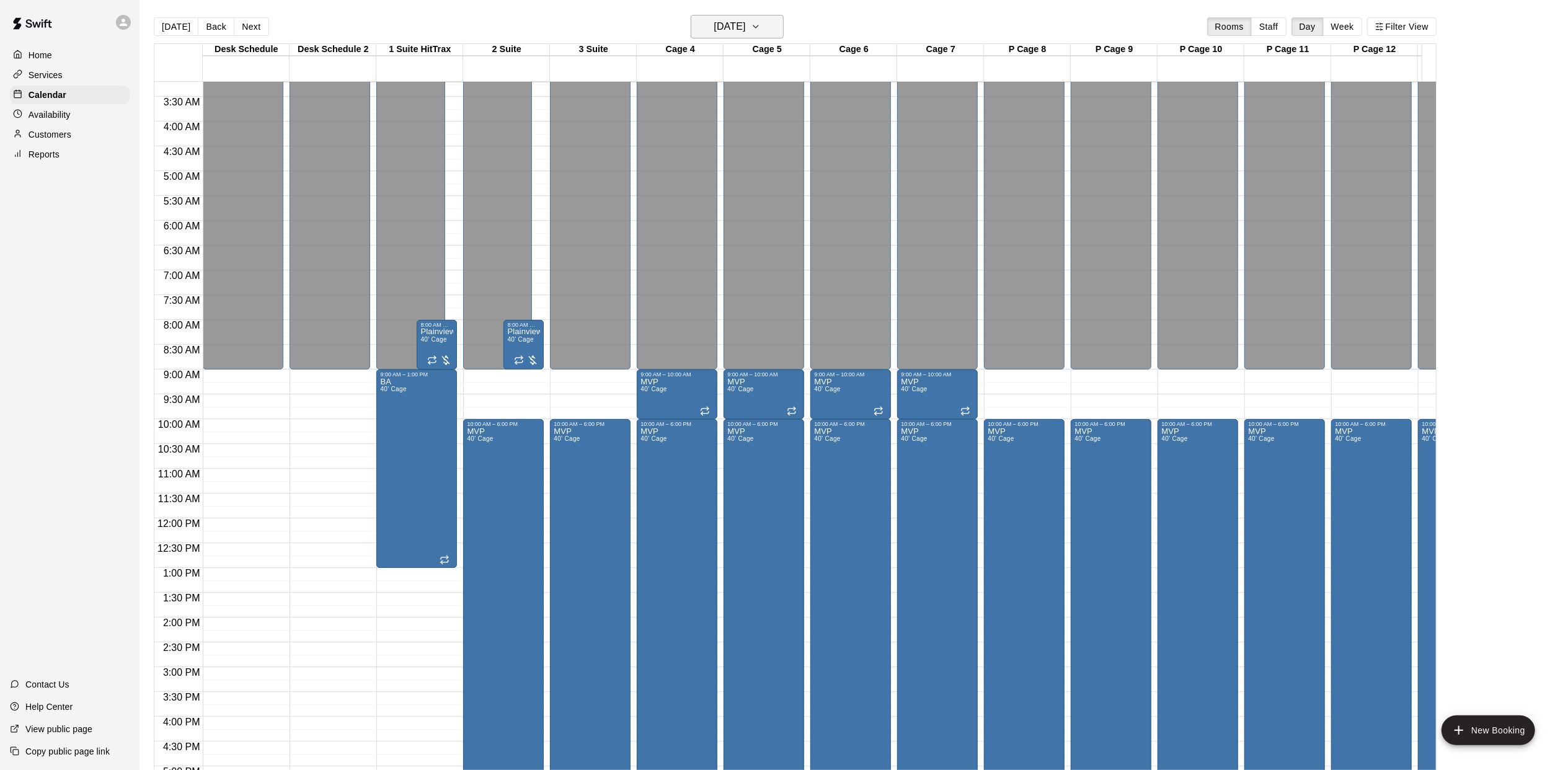
click at [761, 30] on icon "button" at bounding box center [756, 27] width 10 height 15
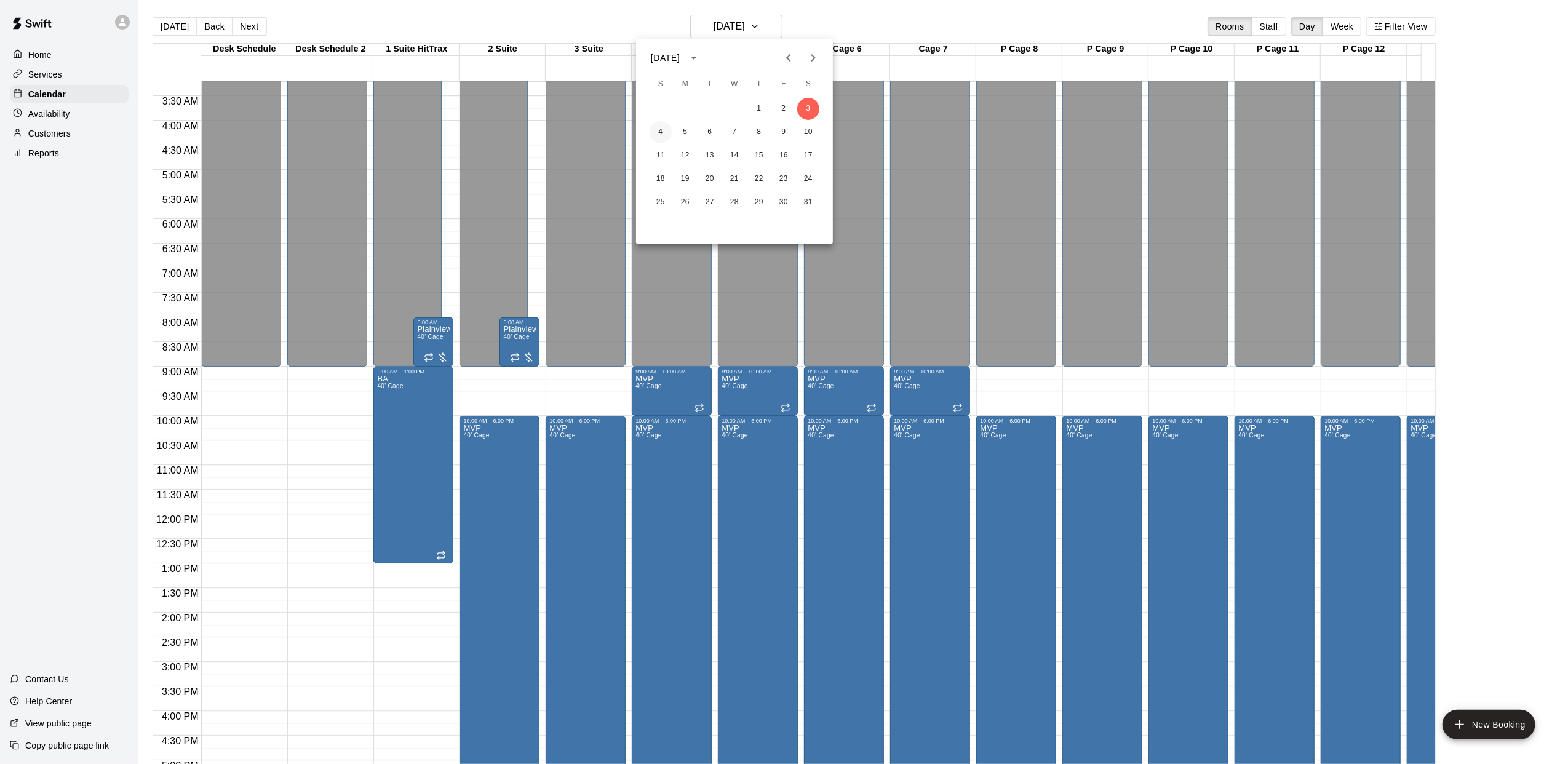
click at [659, 128] on button "4" at bounding box center [660, 132] width 22 height 22
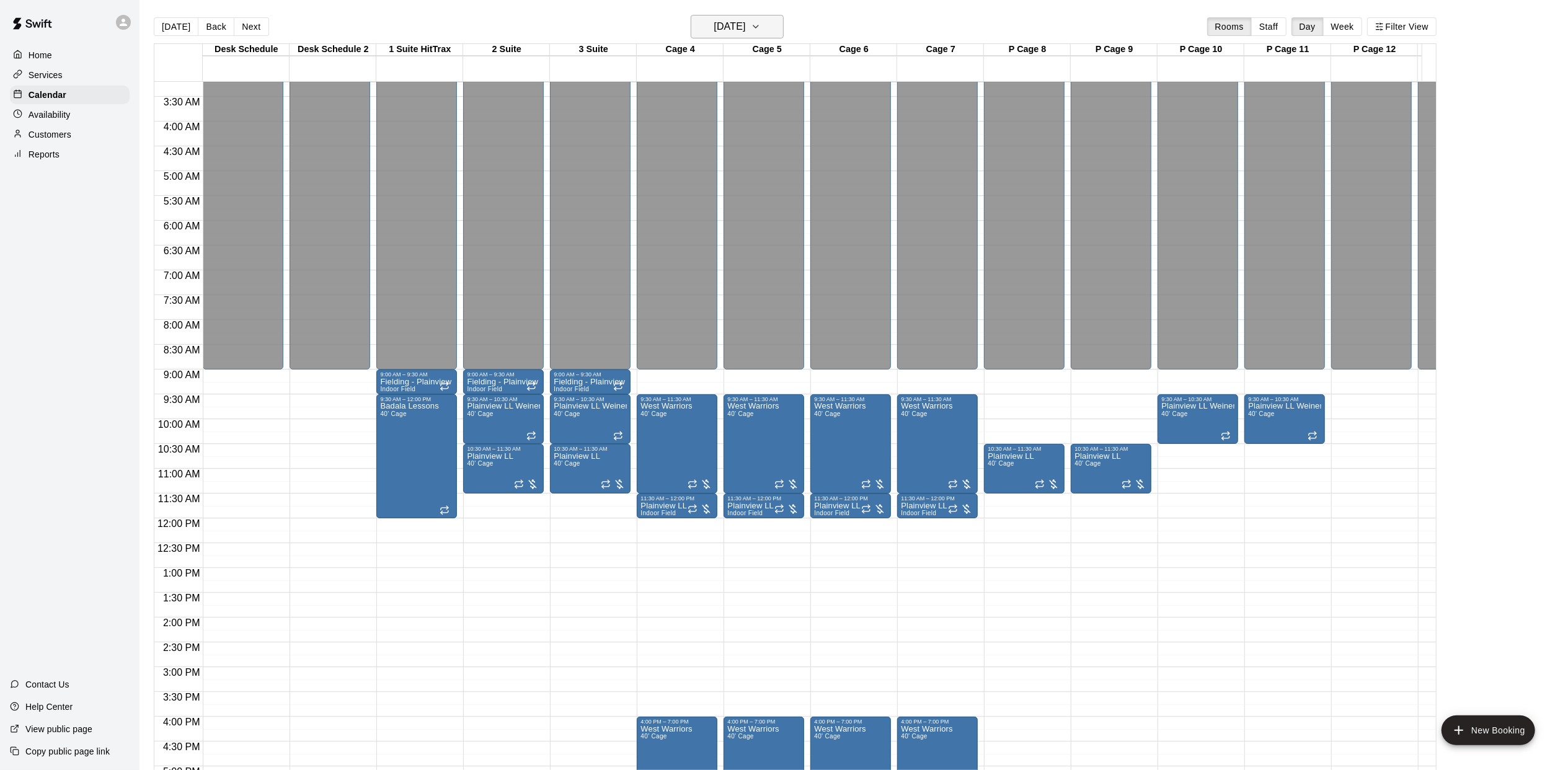
click at [770, 25] on button "[DATE]" at bounding box center [737, 27] width 93 height 24
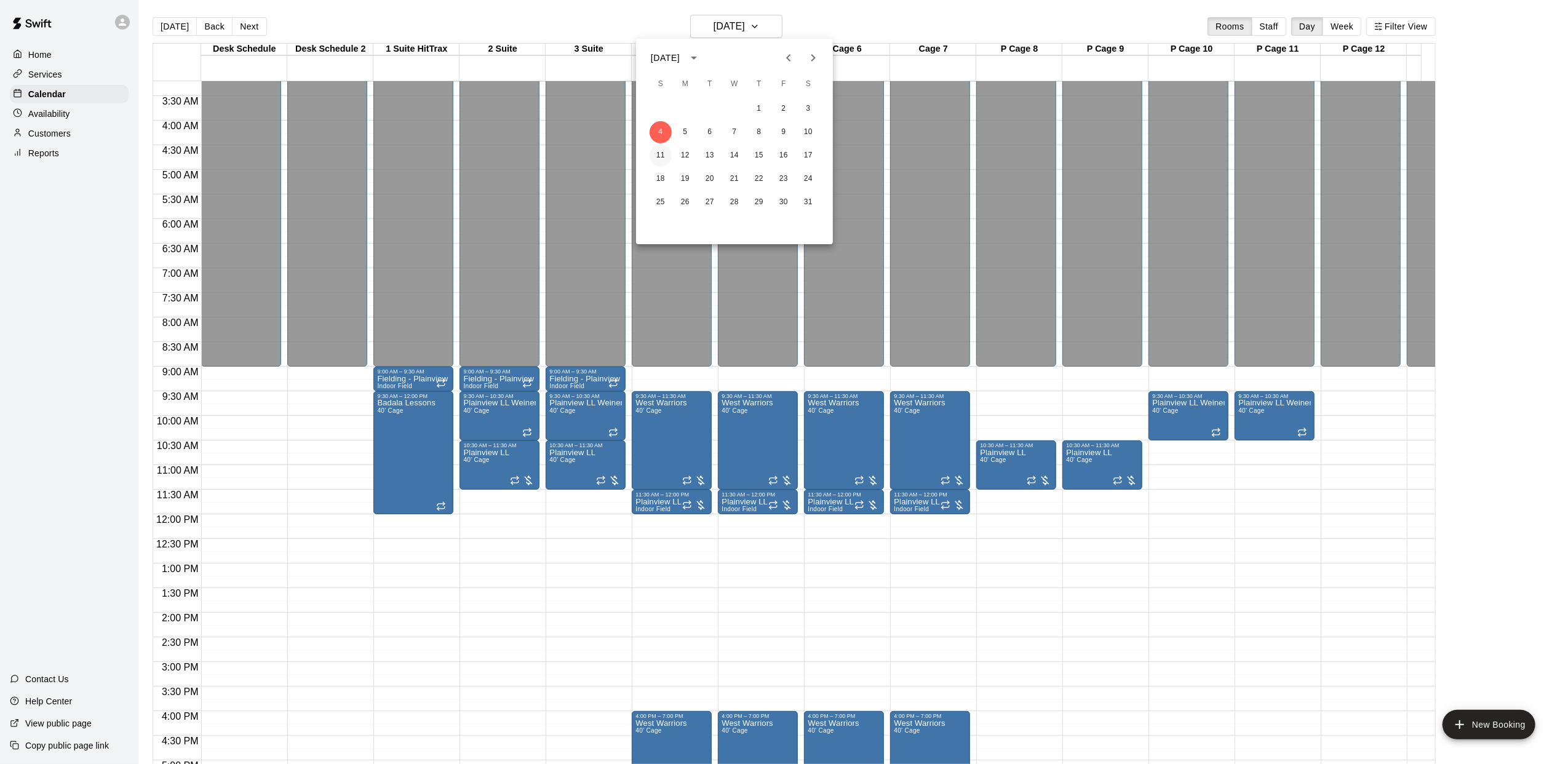
click at [668, 155] on button "11" at bounding box center [660, 155] width 22 height 22
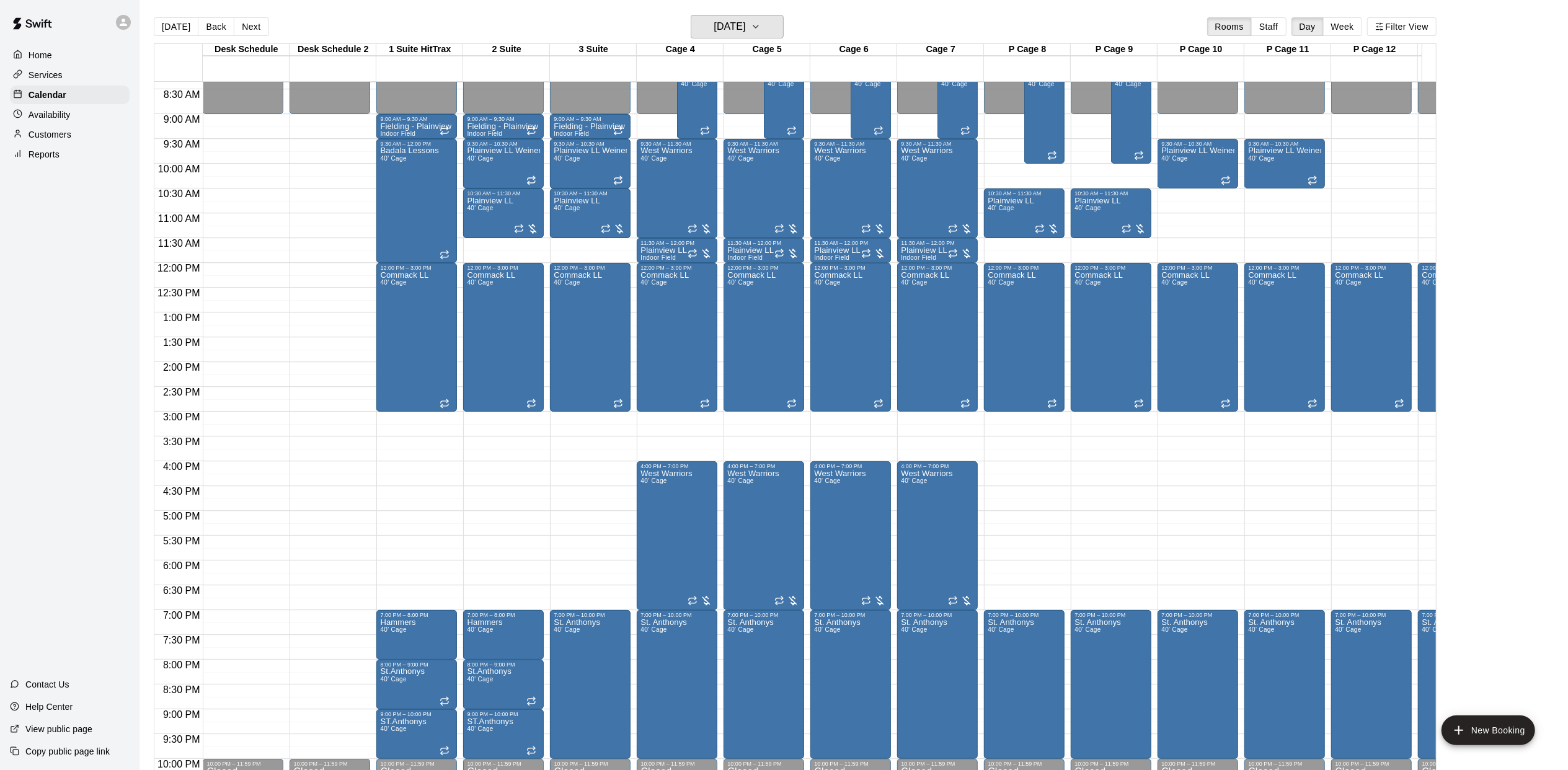
scroll to position [419, 0]
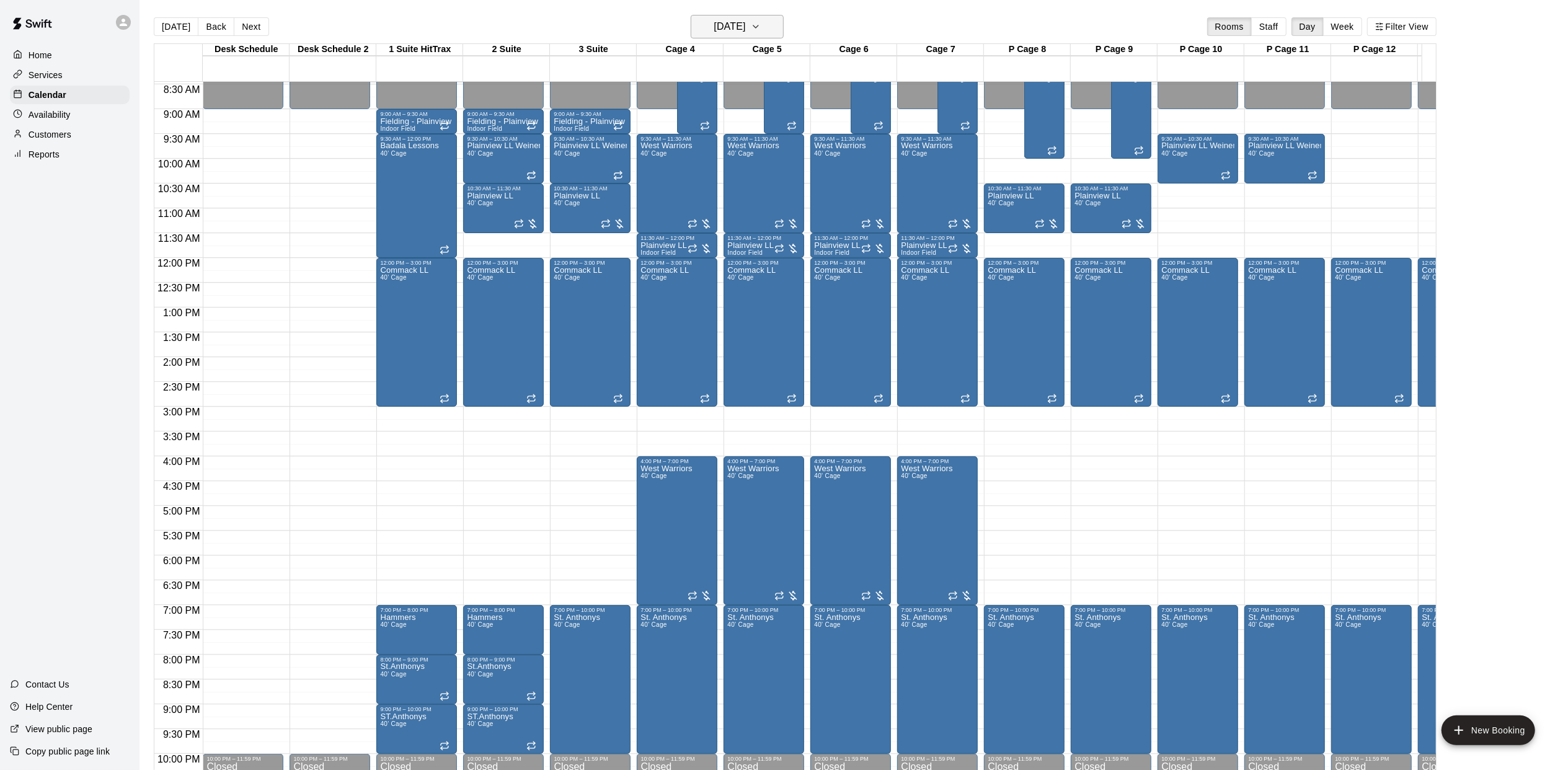
click at [761, 28] on icon "button" at bounding box center [756, 27] width 10 height 15
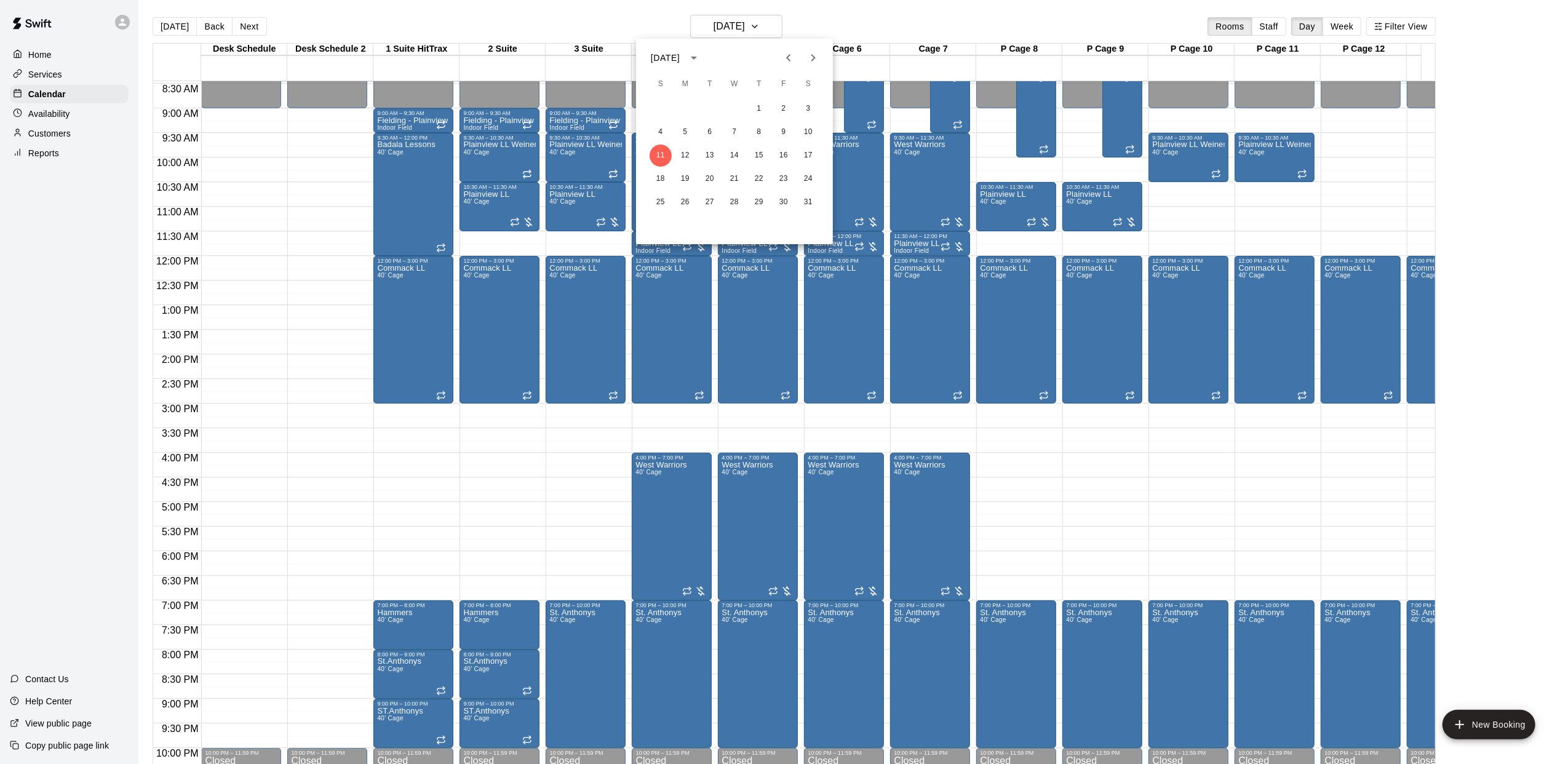
click at [766, 27] on div at bounding box center [784, 382] width 1568 height 764
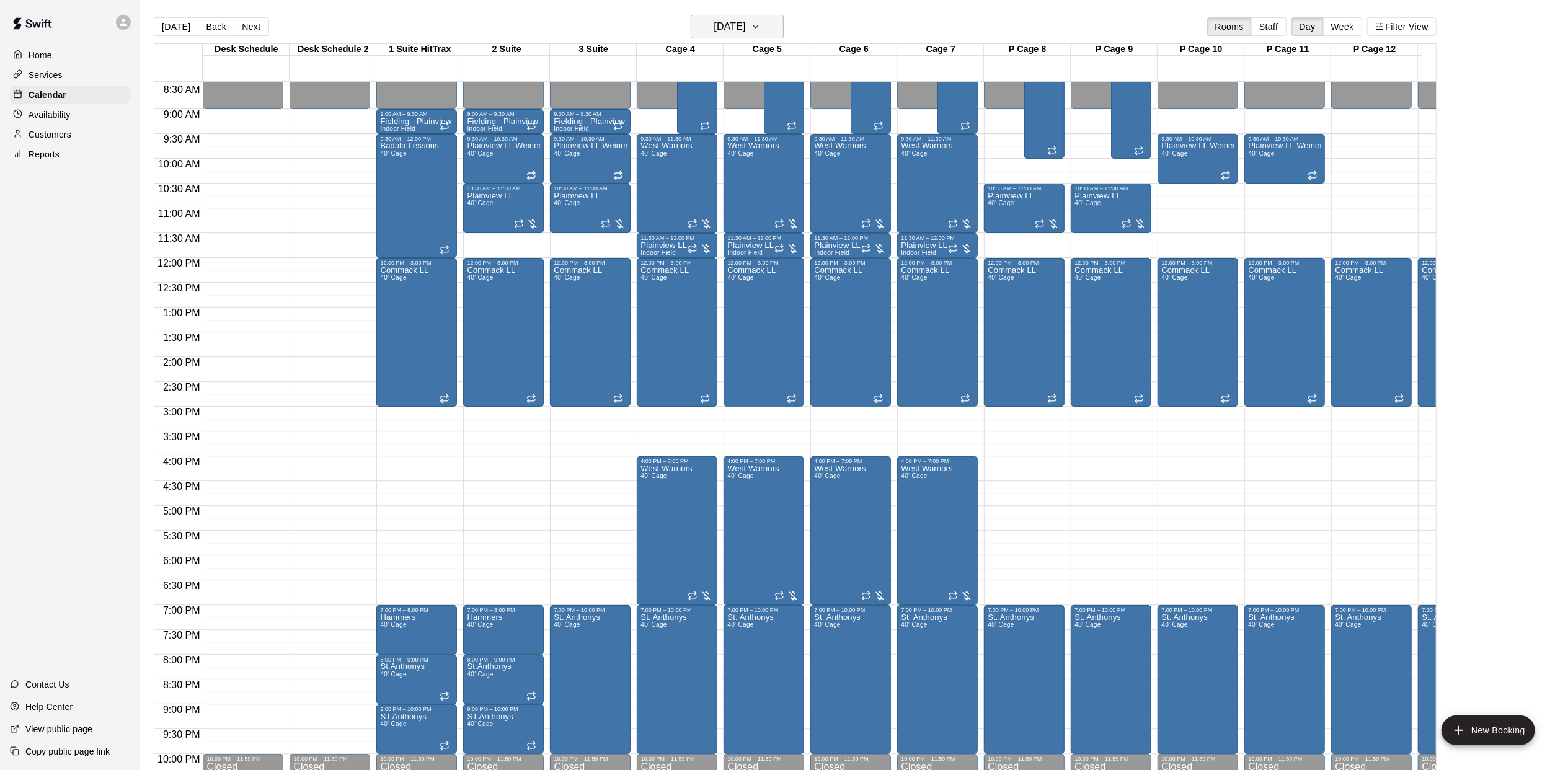
click at [761, 31] on icon "button" at bounding box center [756, 27] width 10 height 15
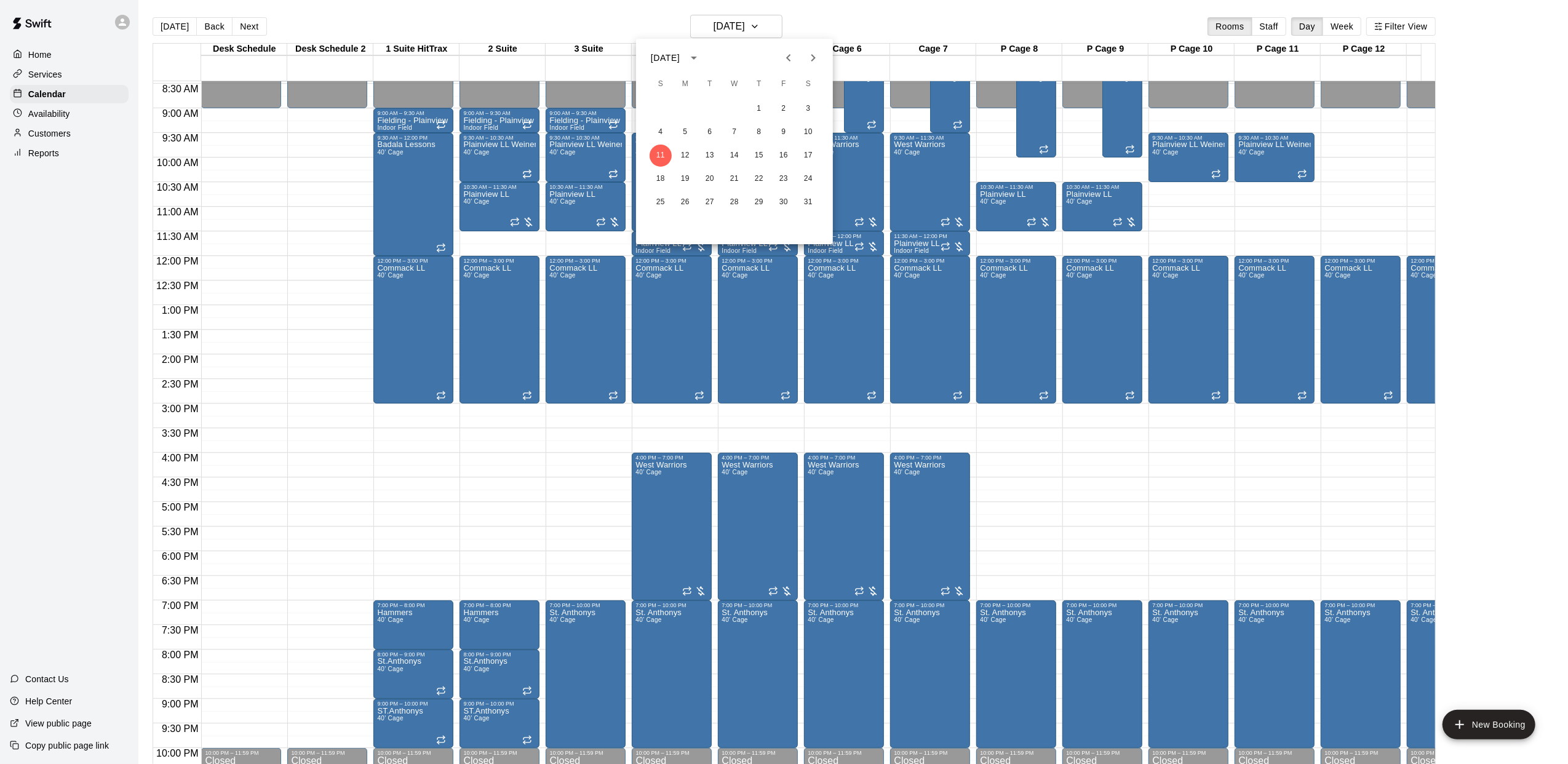
click at [776, 26] on div at bounding box center [784, 382] width 1568 height 764
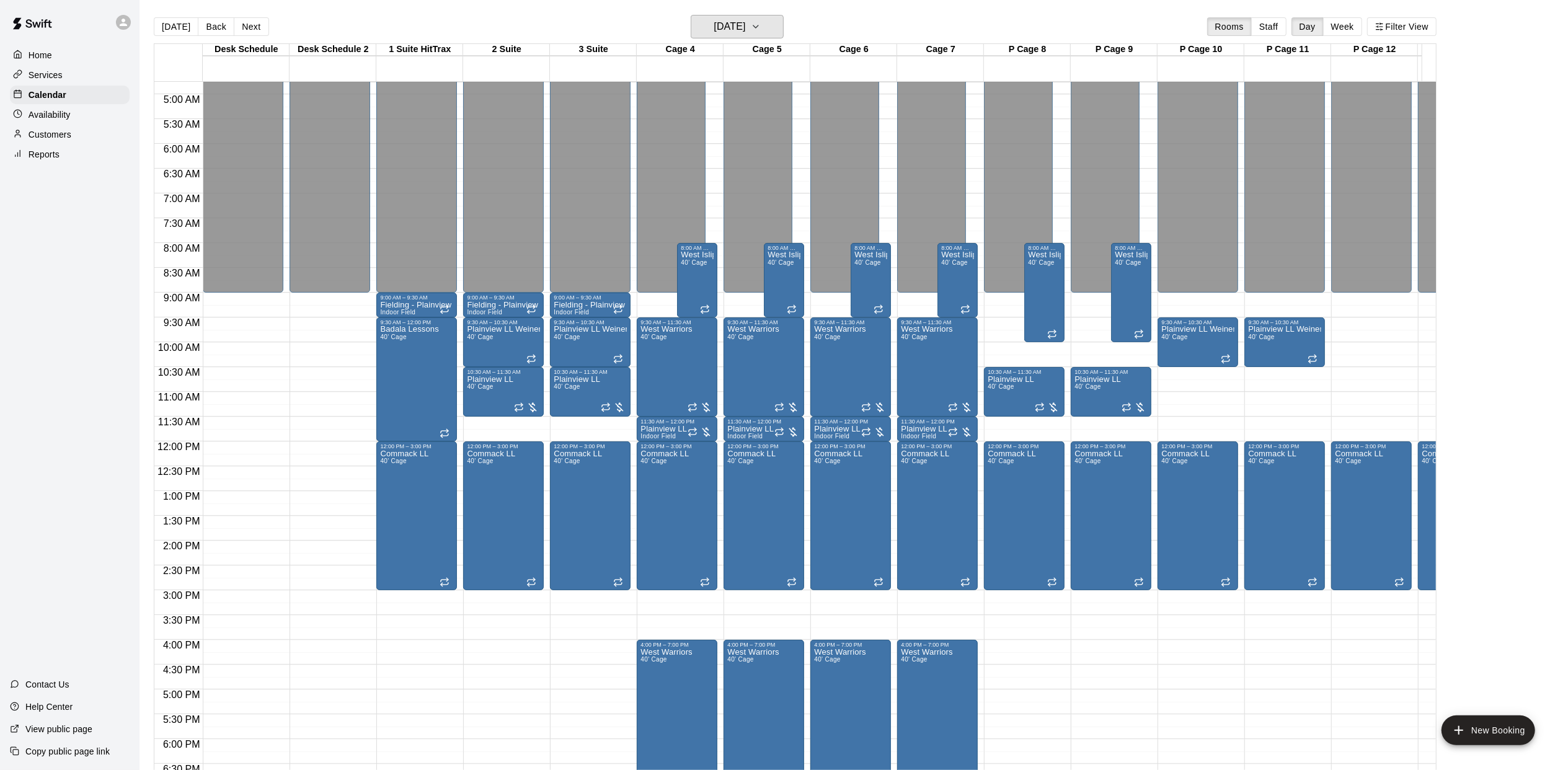
scroll to position [245, 0]
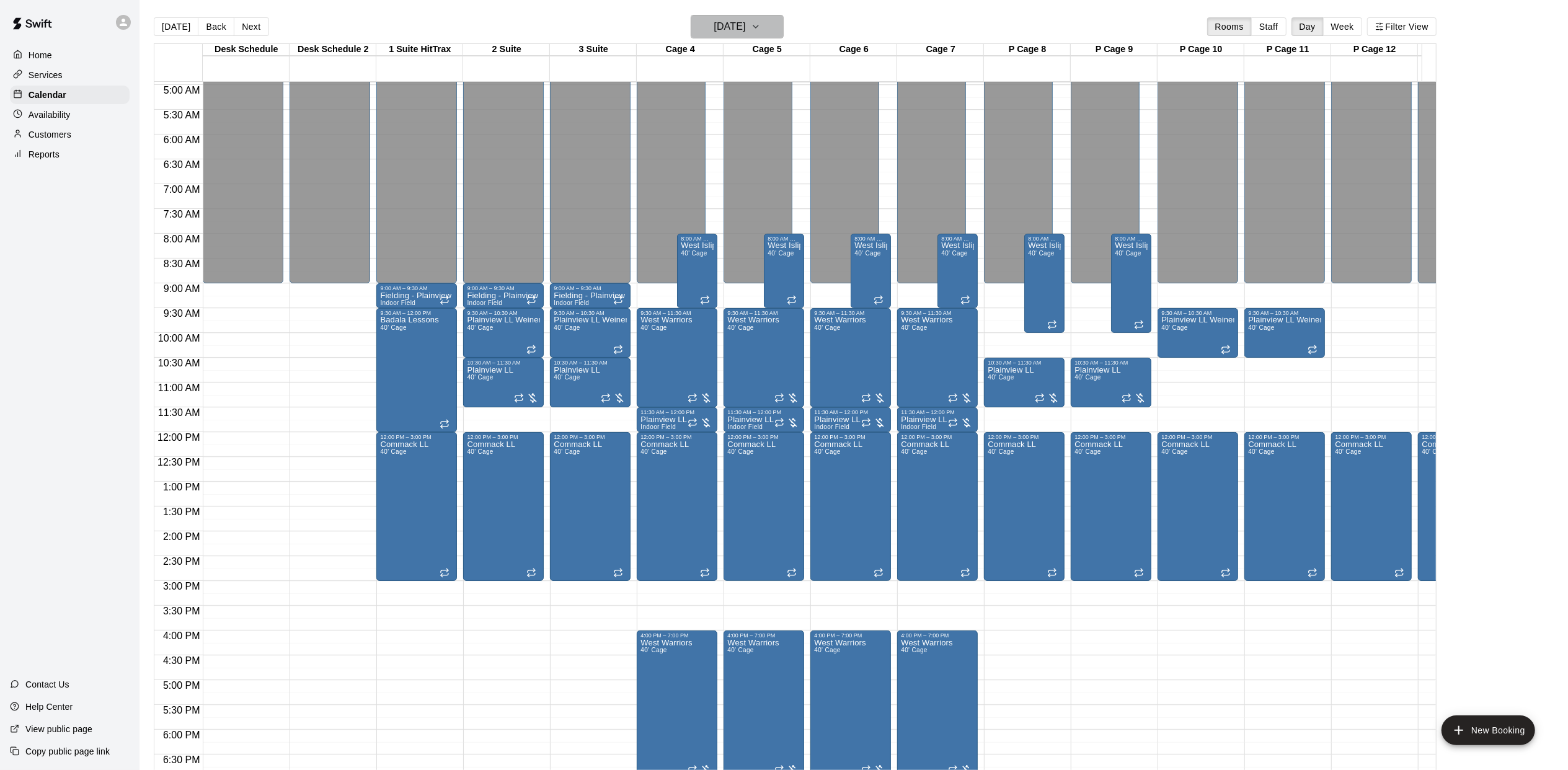
click at [783, 30] on button "[DATE]" at bounding box center [737, 27] width 93 height 24
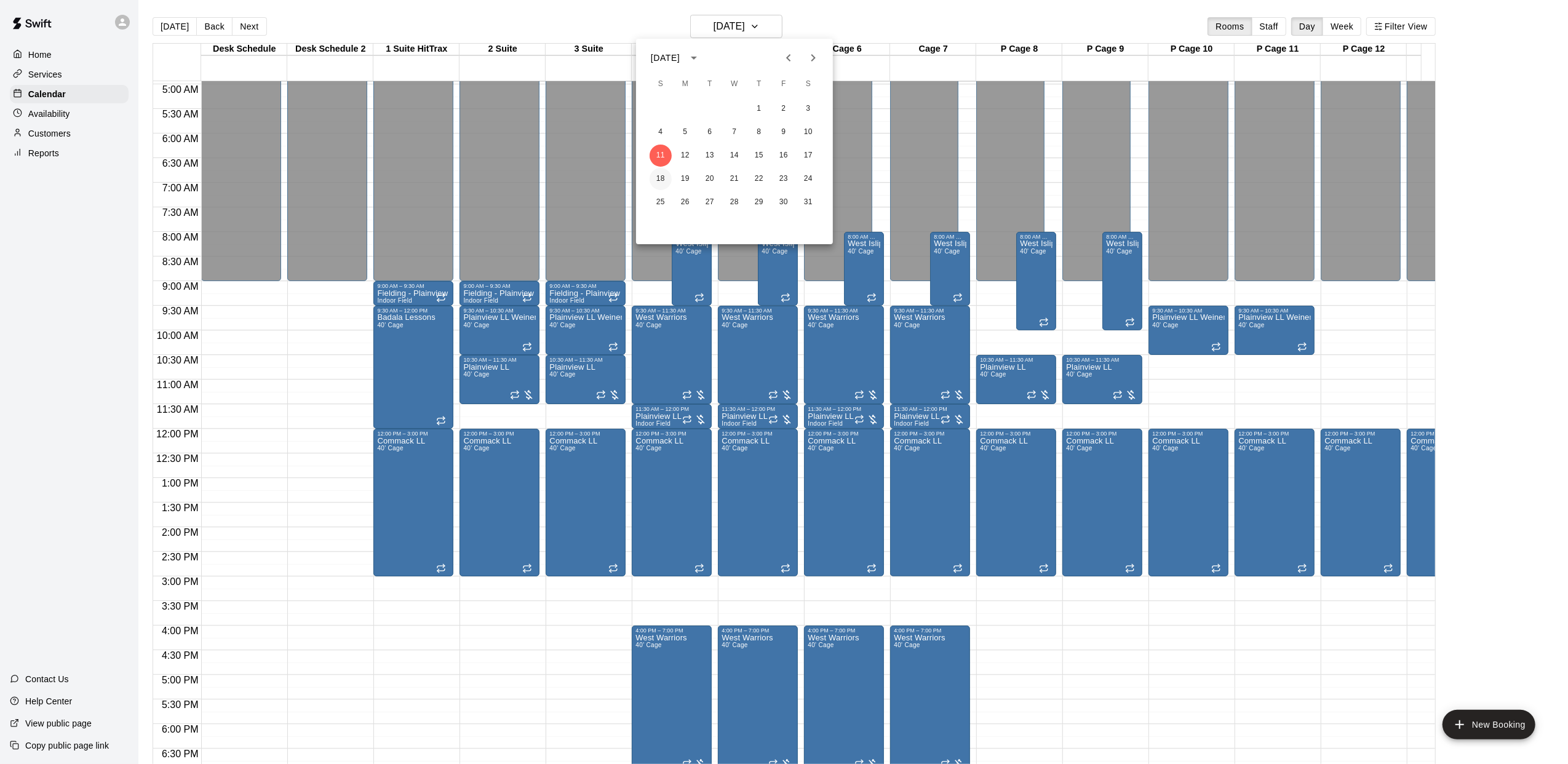
click at [655, 177] on button "18" at bounding box center [660, 179] width 22 height 22
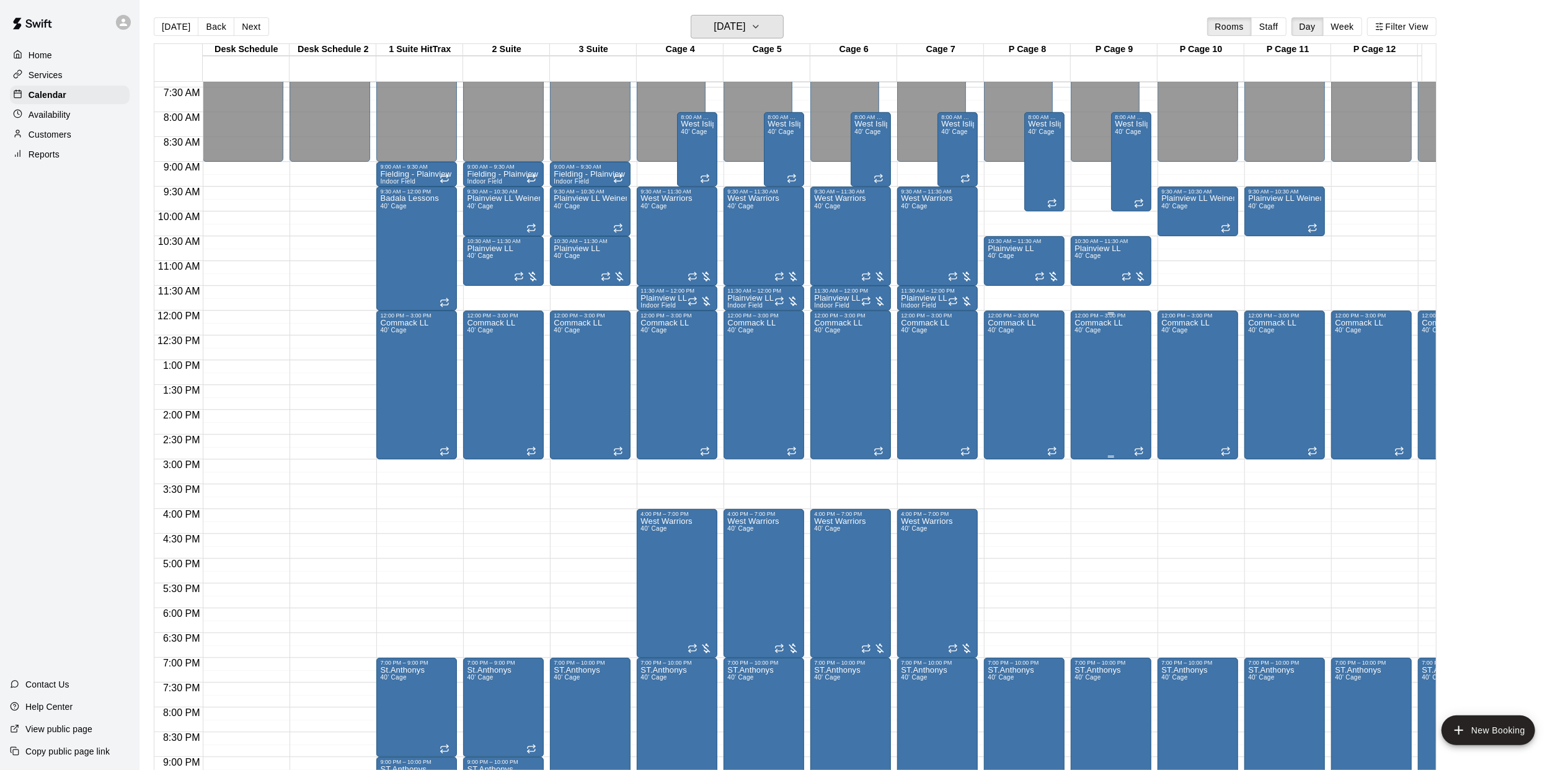
scroll to position [337, 0]
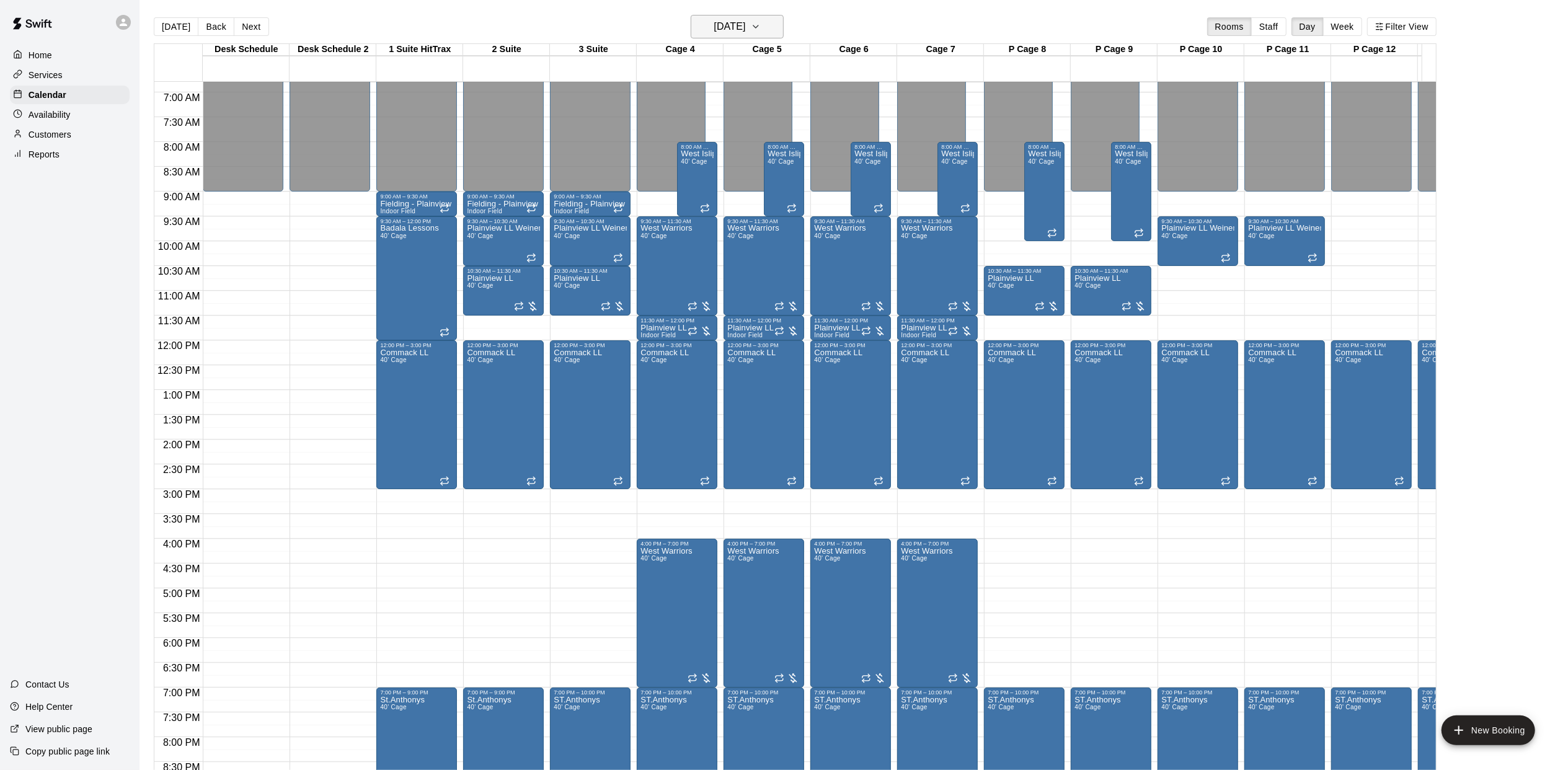
click at [761, 30] on icon "button" at bounding box center [756, 27] width 10 height 15
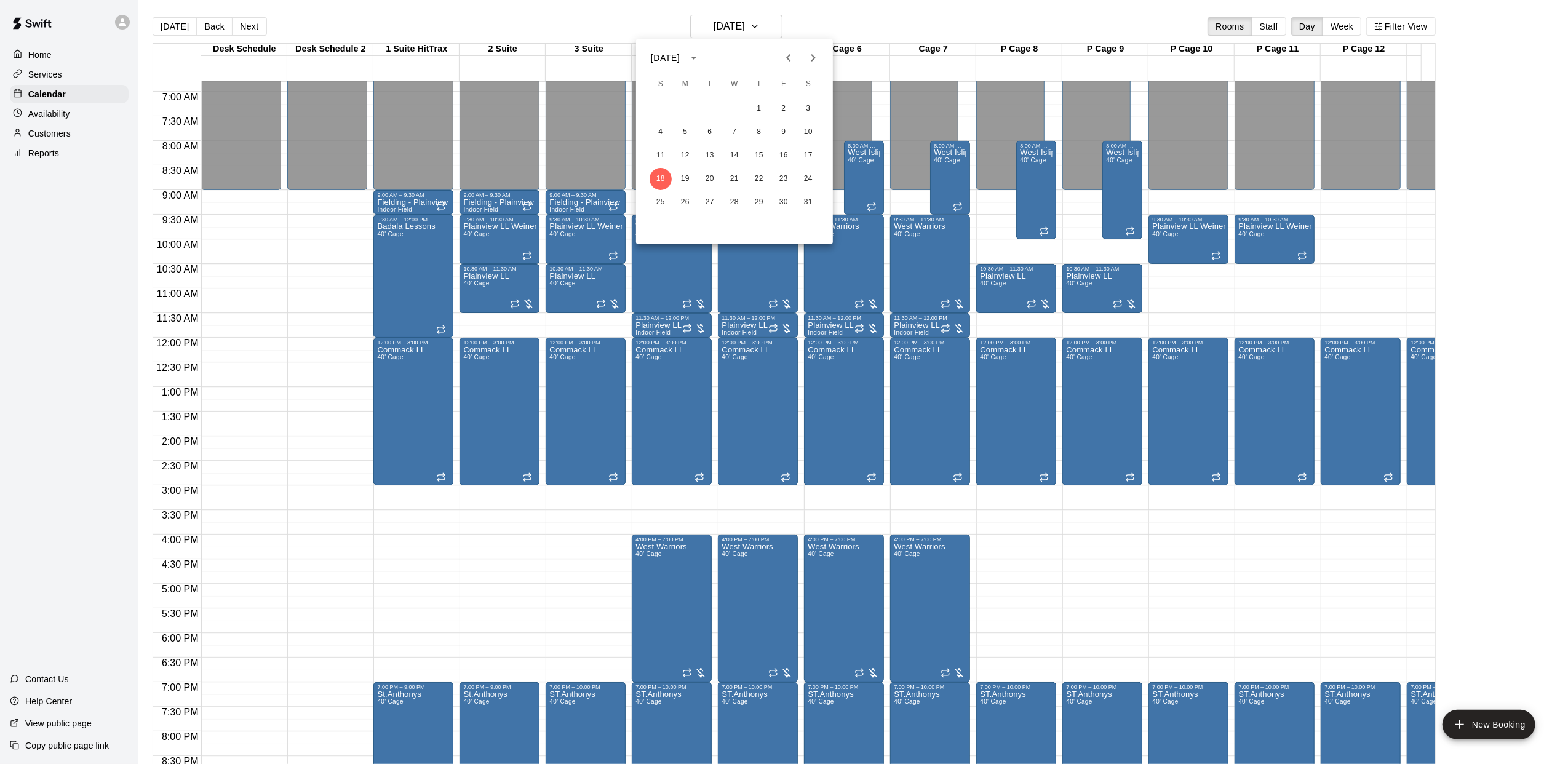
click at [776, 21] on div at bounding box center [784, 382] width 1568 height 764
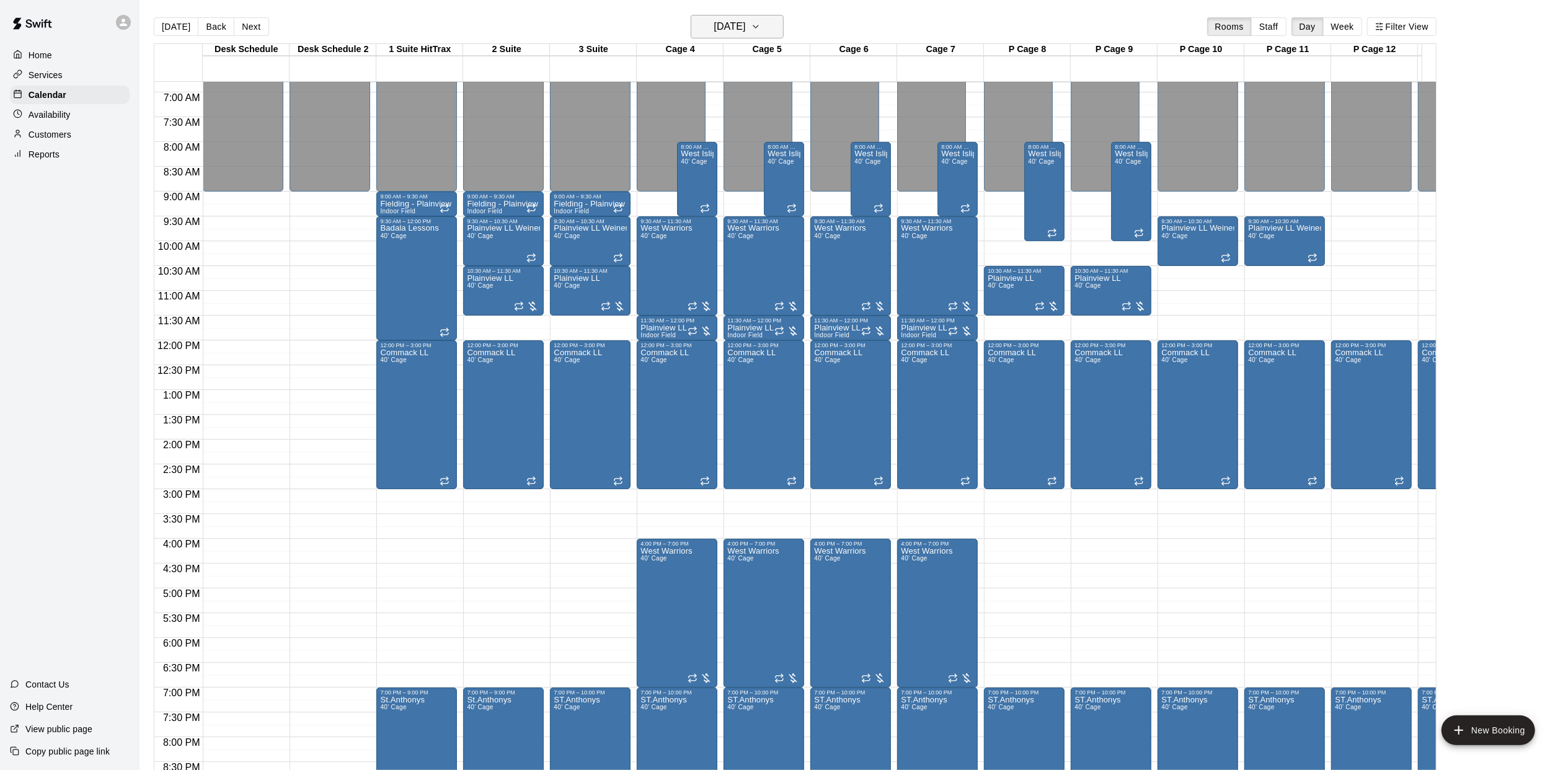
click at [761, 28] on icon "button" at bounding box center [756, 27] width 10 height 15
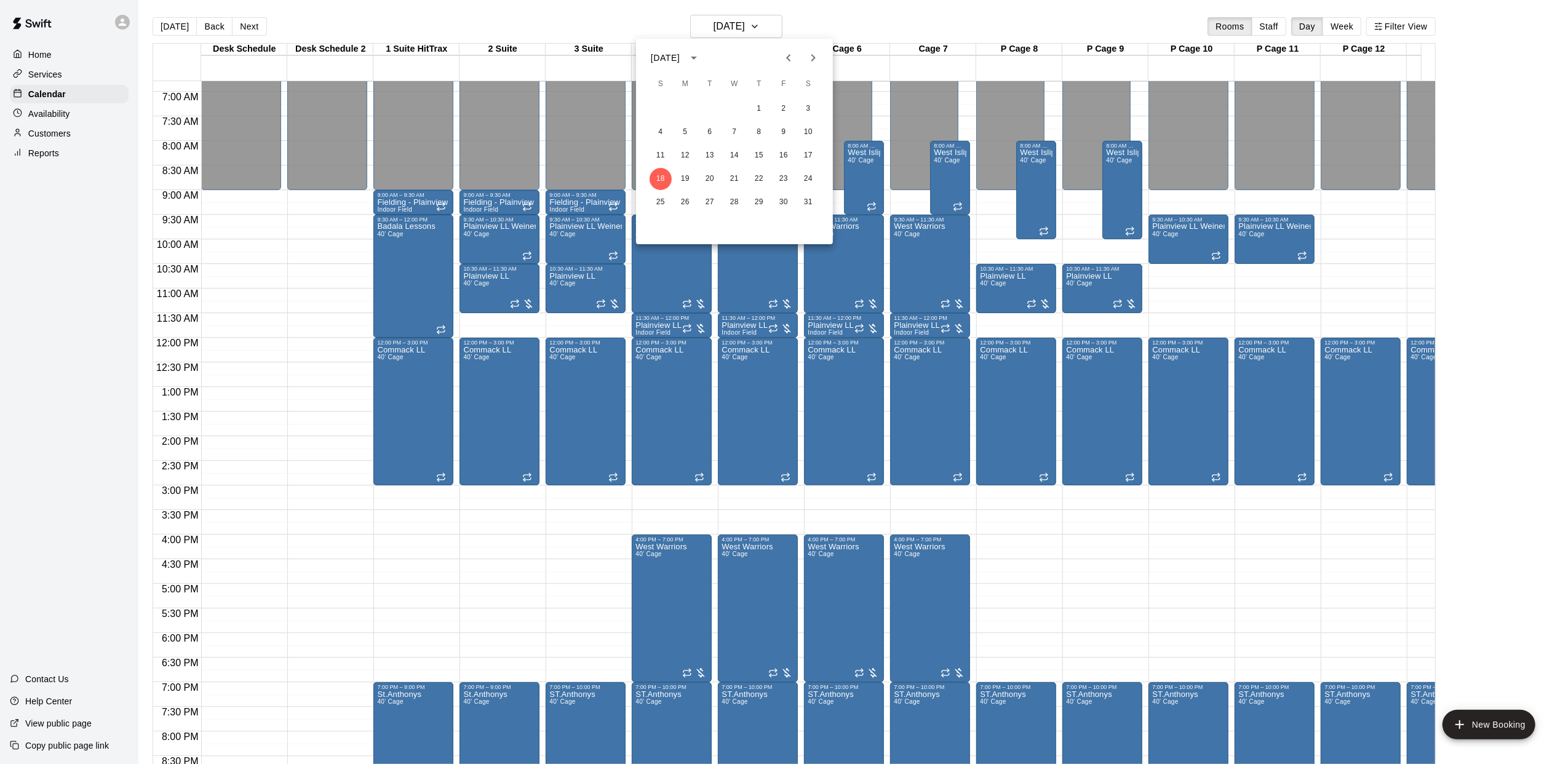
click at [790, 57] on icon "Previous month" at bounding box center [789, 57] width 15 height 15
click at [790, 57] on icon "Previous month" at bounding box center [789, 57] width 15 height 15
click at [737, 156] on button "15" at bounding box center [734, 155] width 22 height 22
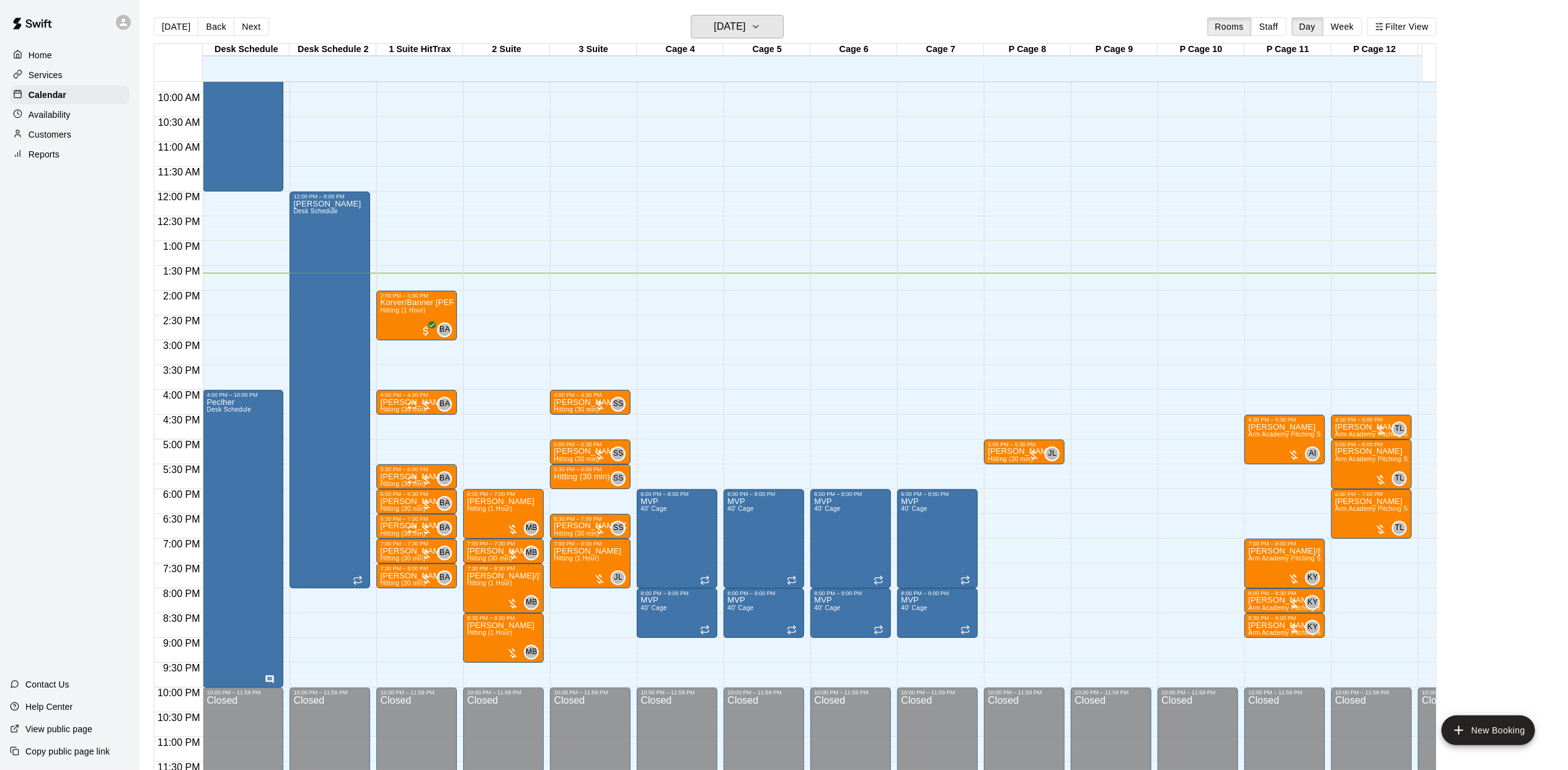
scroll to position [502, 0]
